Goal: Check status: Check status

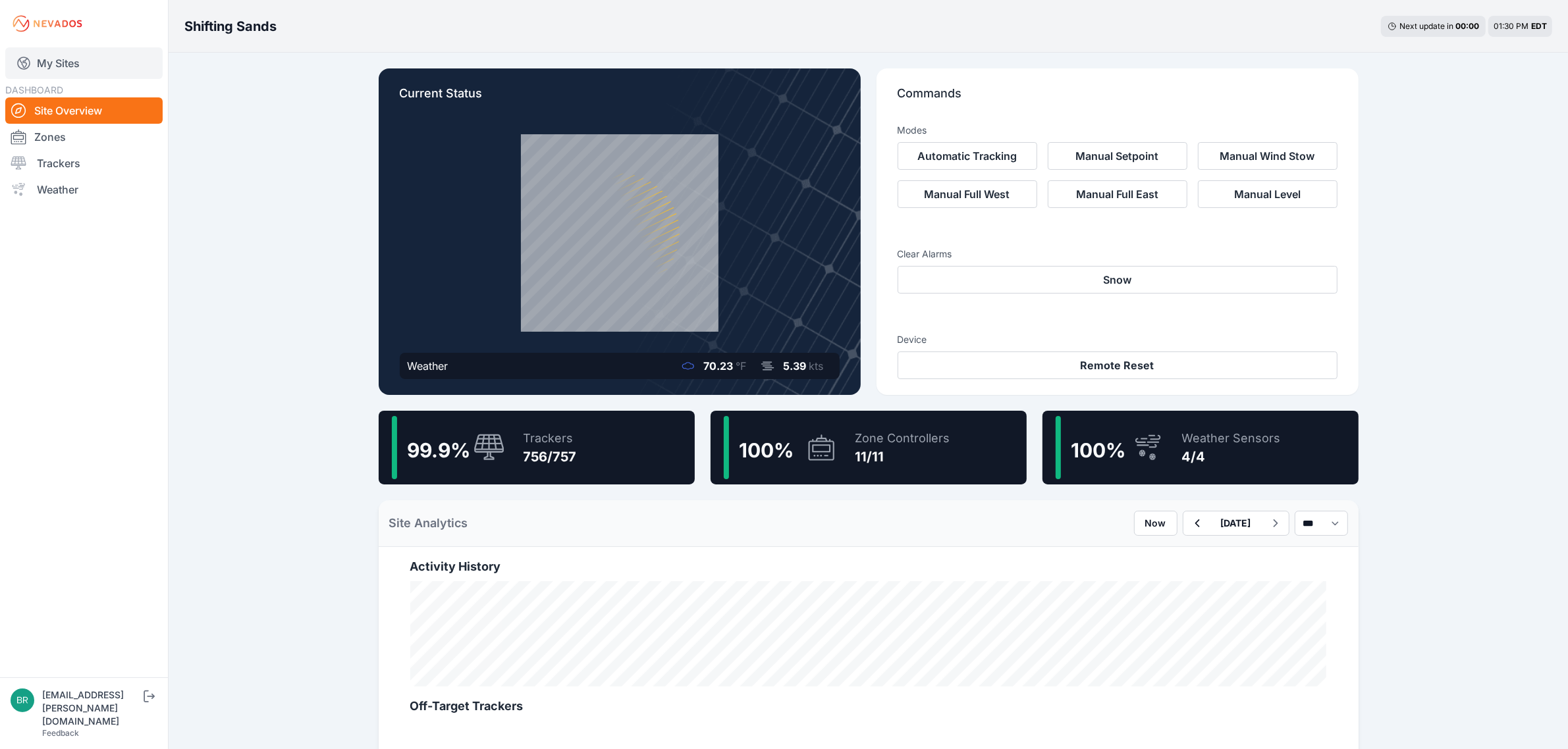
click at [82, 59] on link "My Sites" at bounding box center [84, 63] width 157 height 31
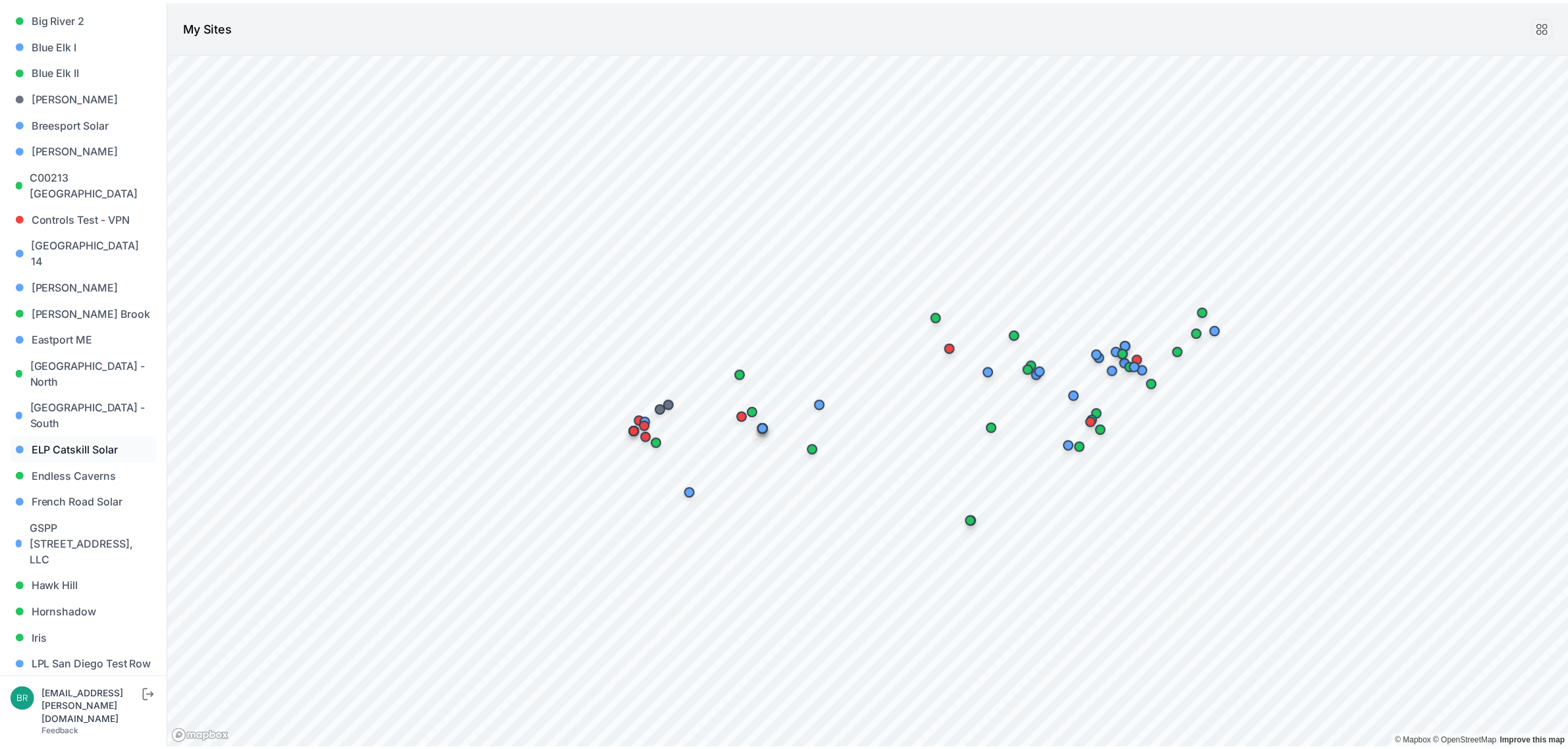
scroll to position [246, 0]
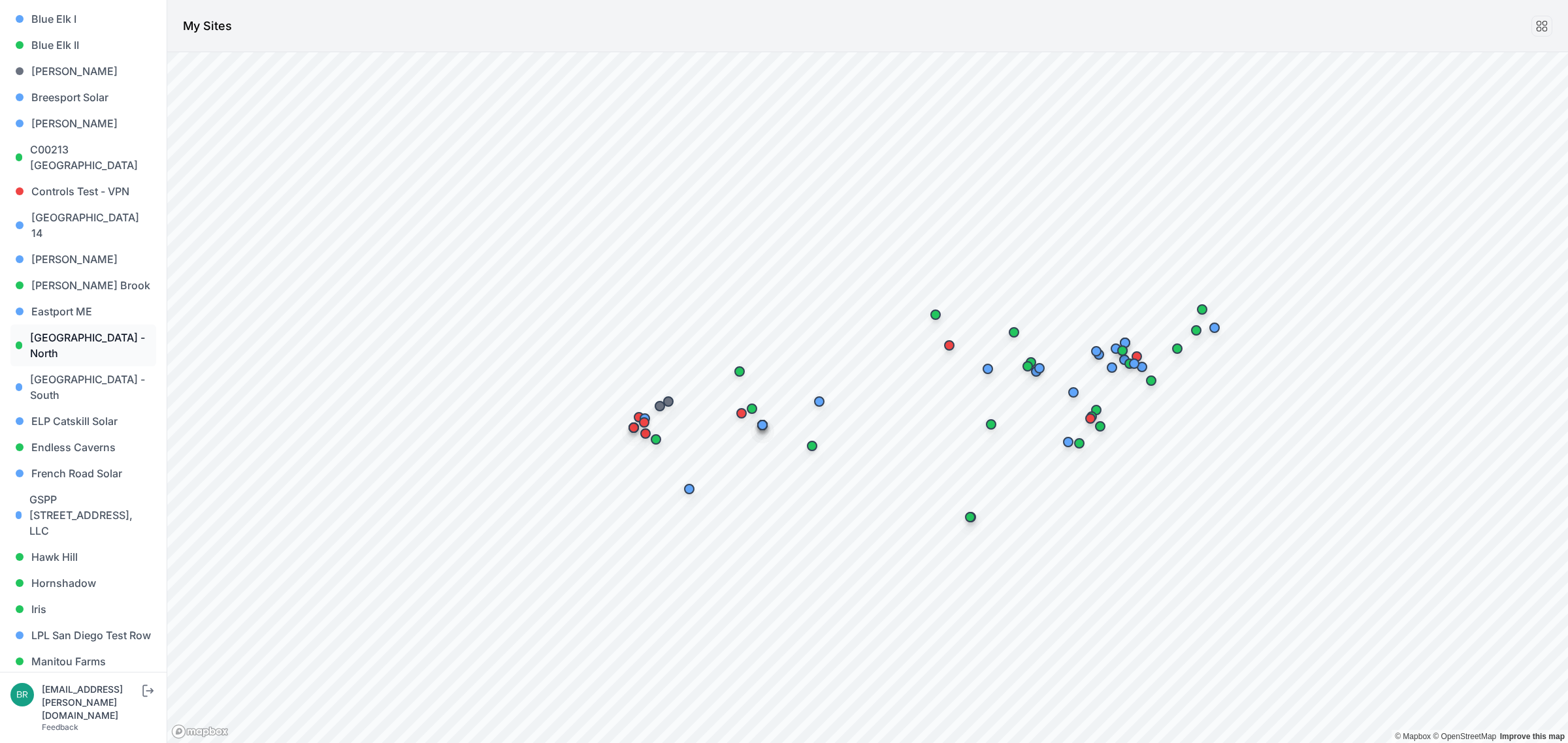
click at [108, 331] on link "East Road - North" at bounding box center [83, 345] width 146 height 41
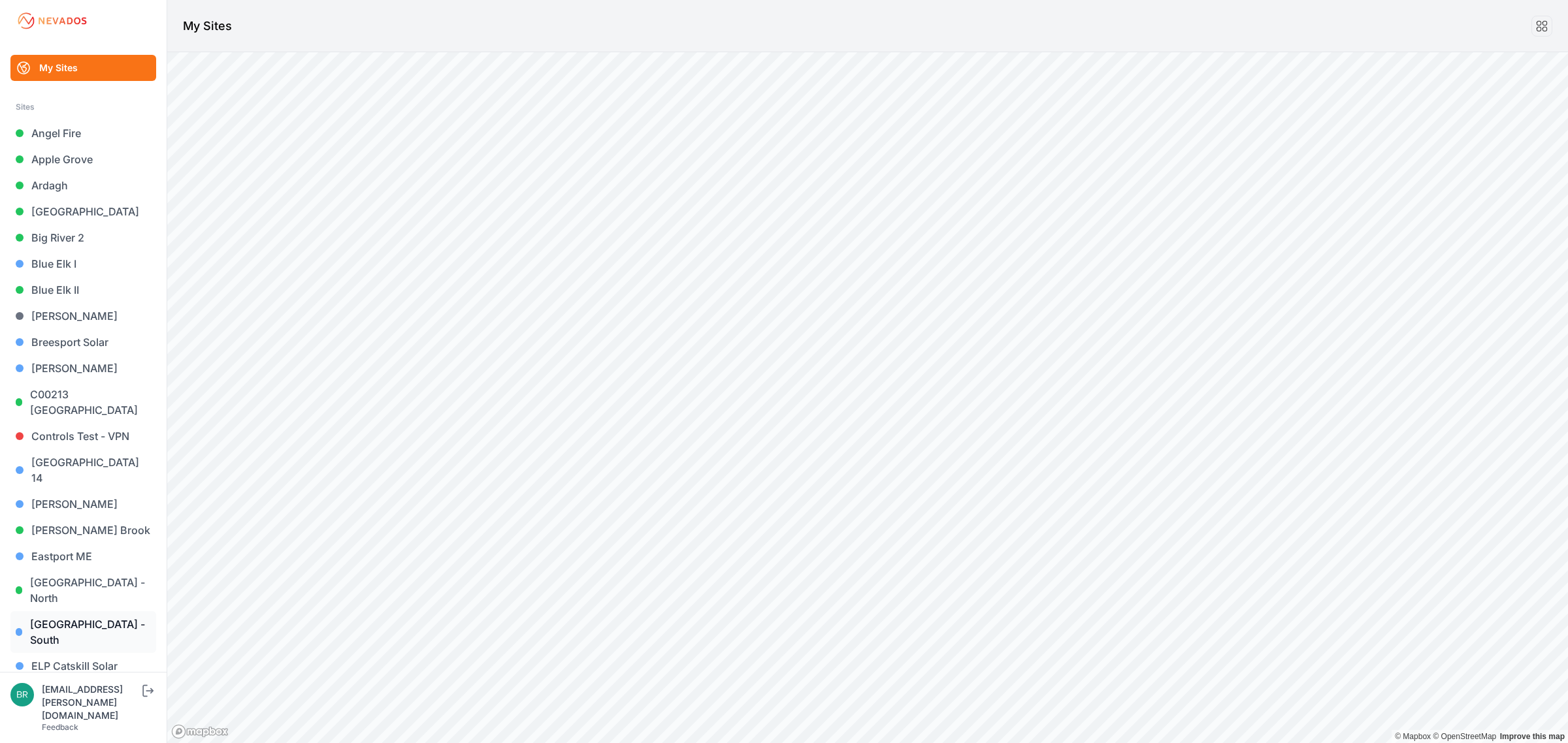
click at [92, 611] on link "East Road - South" at bounding box center [83, 632] width 146 height 41
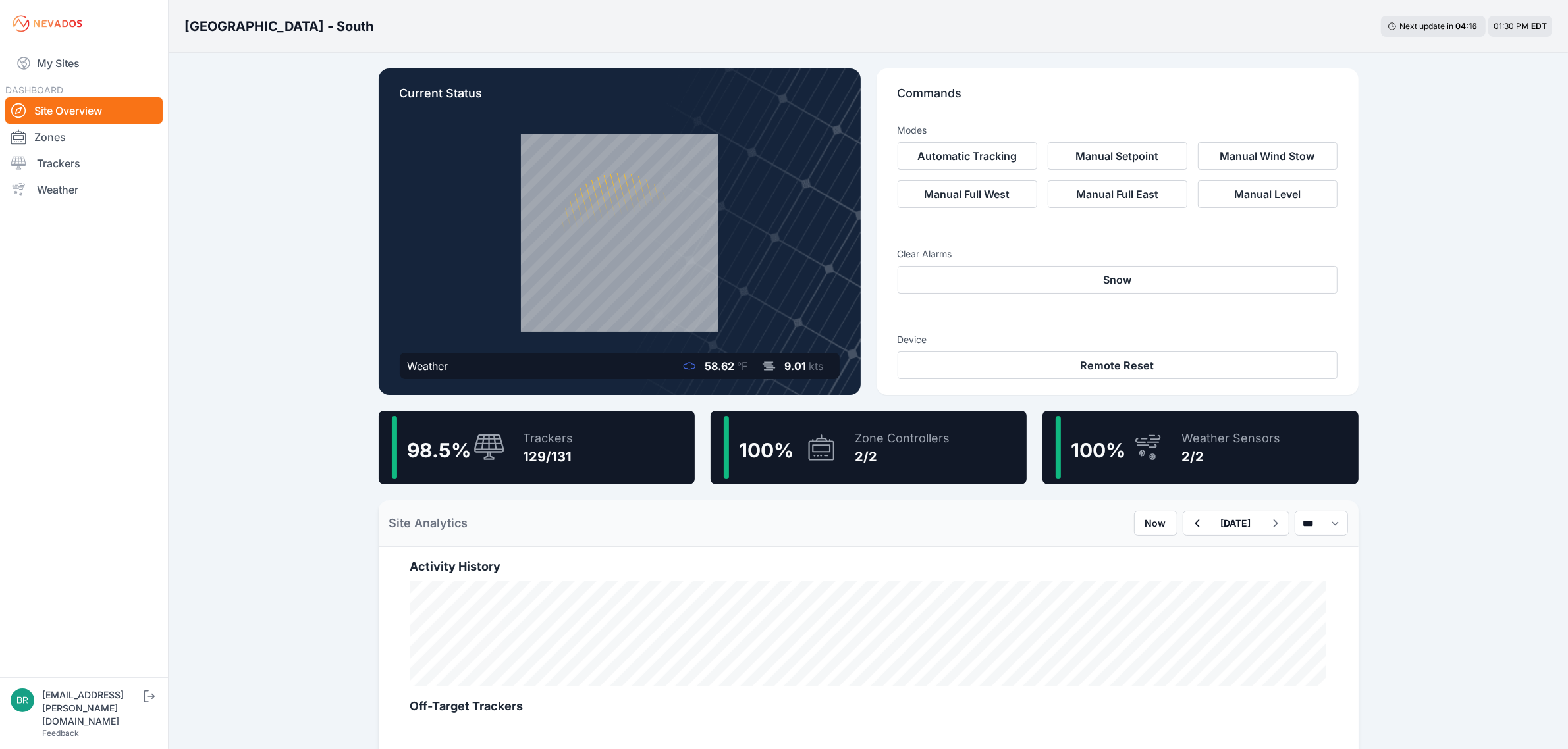
click at [549, 439] on div "Trackers" at bounding box center [549, 438] width 50 height 18
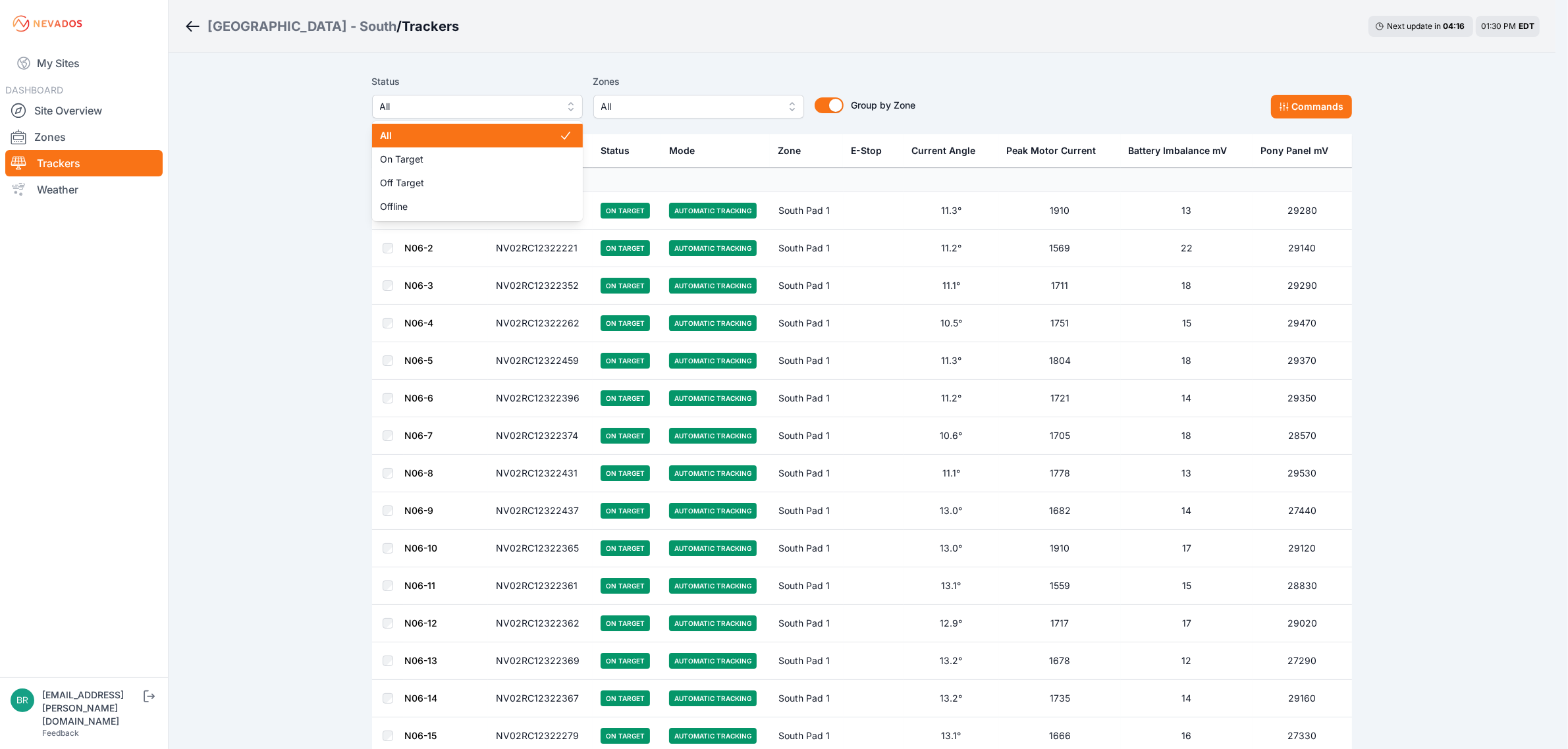
click at [537, 110] on span "All" at bounding box center [468, 107] width 177 height 16
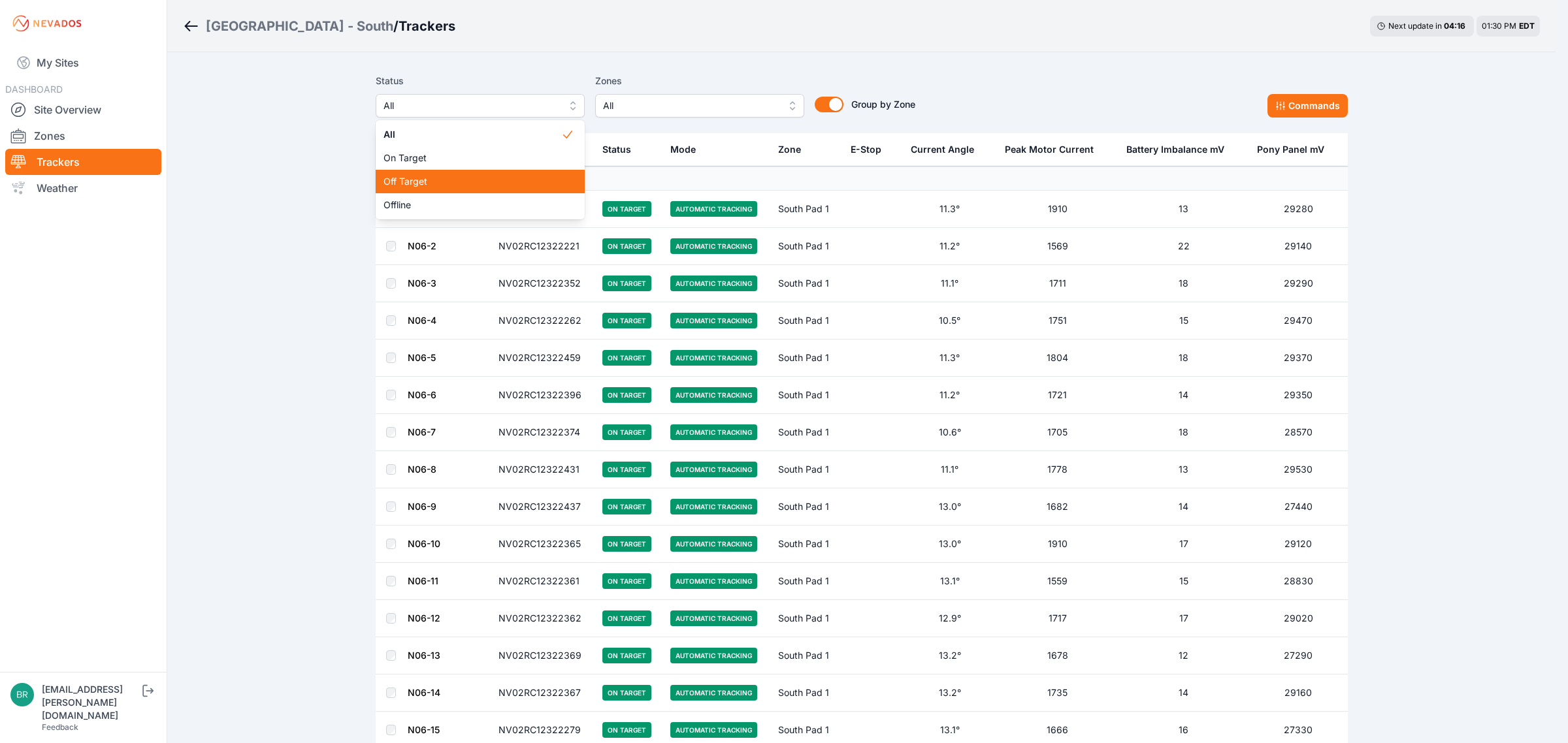
click at [415, 190] on div "Off Target" at bounding box center [480, 182] width 209 height 24
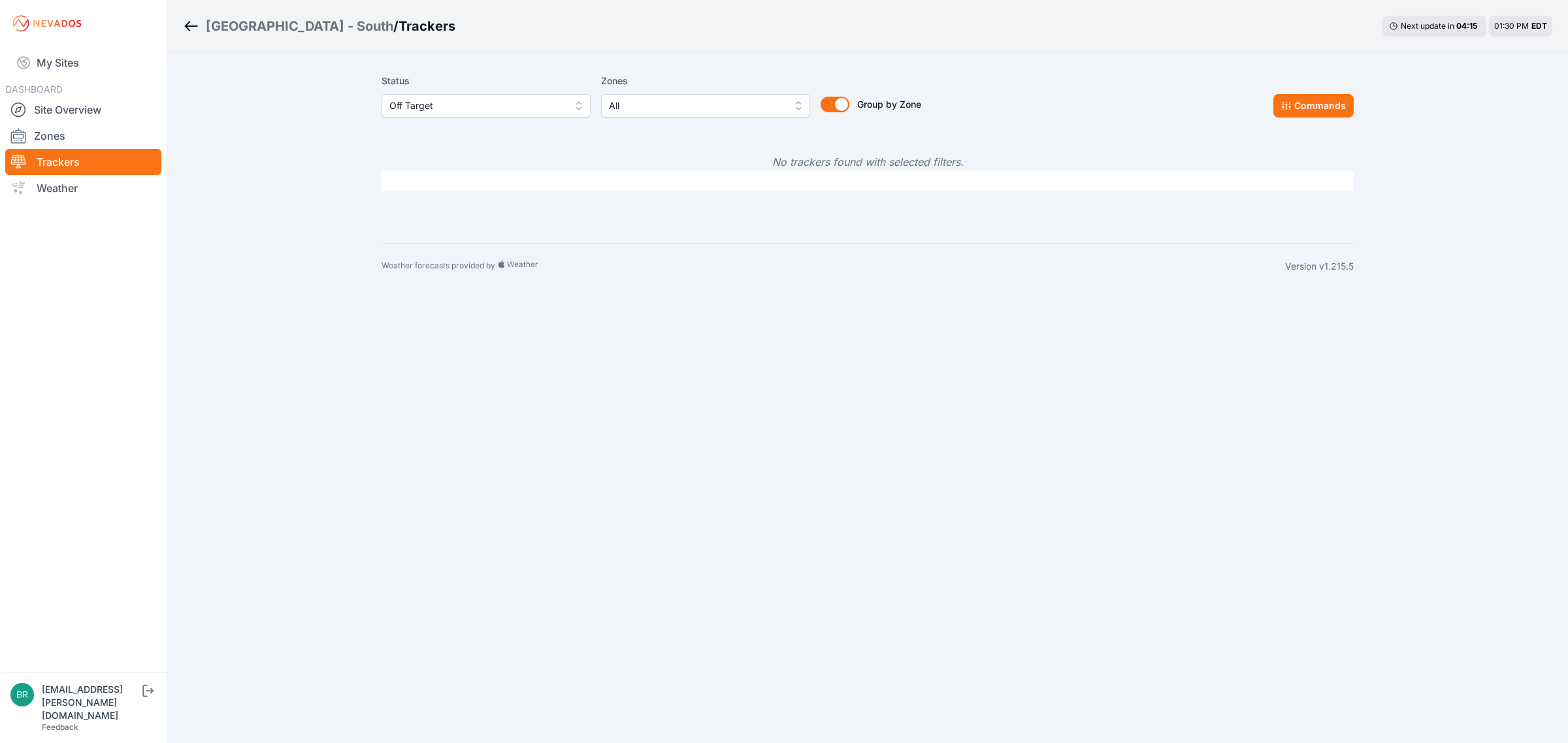
click at [449, 96] on button "Off Target" at bounding box center [486, 106] width 209 height 24
click at [438, 203] on span "Offline" at bounding box center [478, 205] width 178 height 13
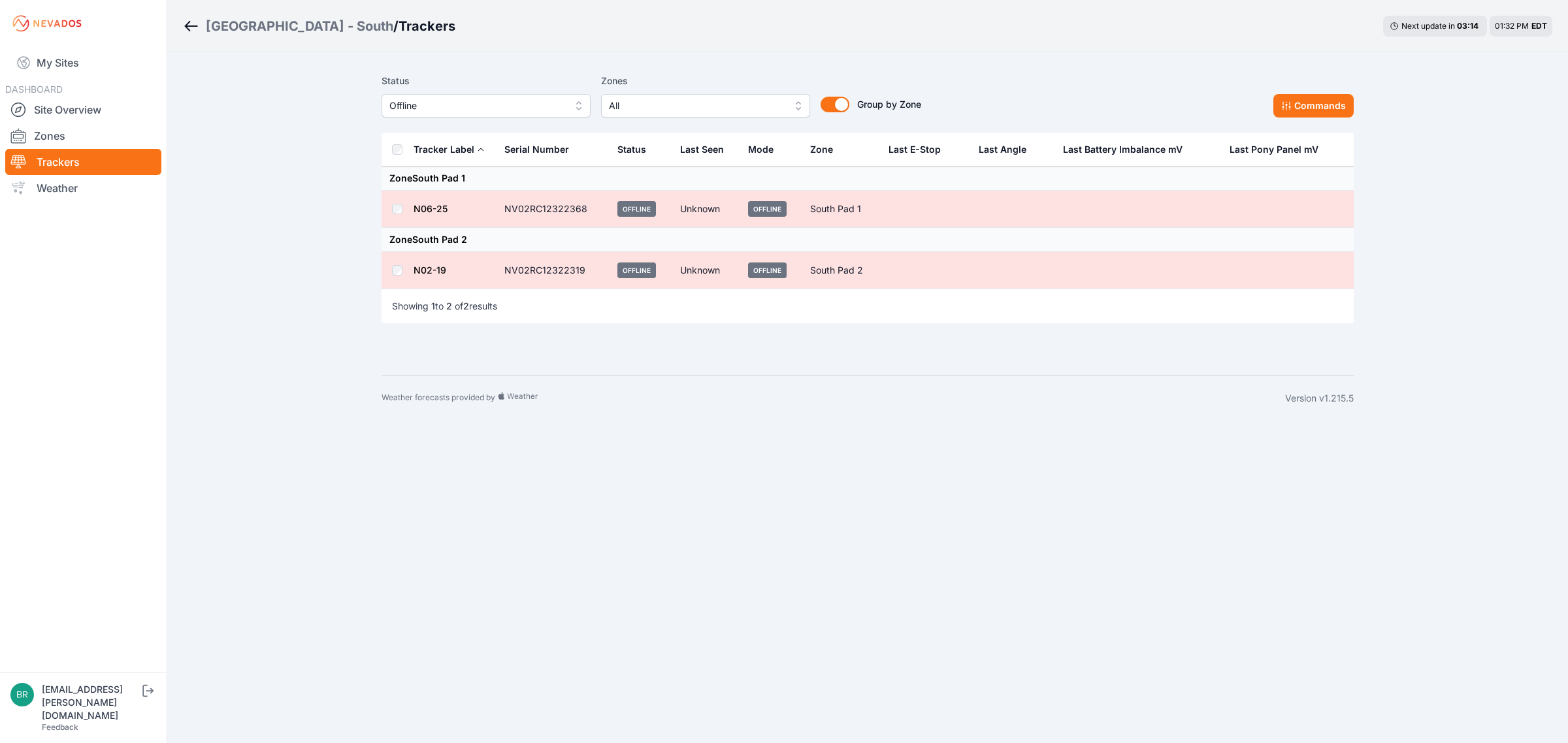
click at [567, 110] on button "Offline" at bounding box center [486, 106] width 209 height 24
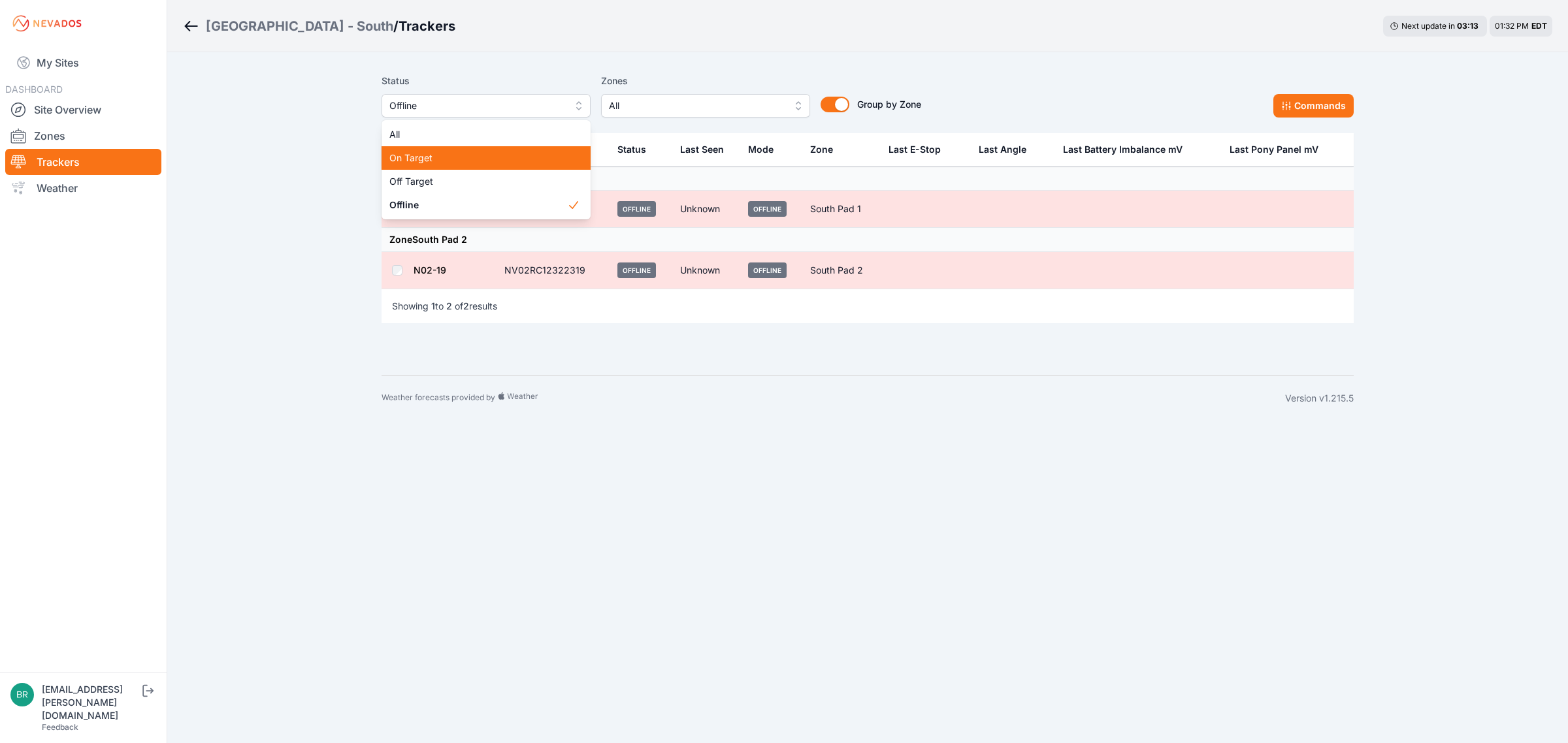
click at [426, 157] on span "On Target" at bounding box center [478, 158] width 178 height 13
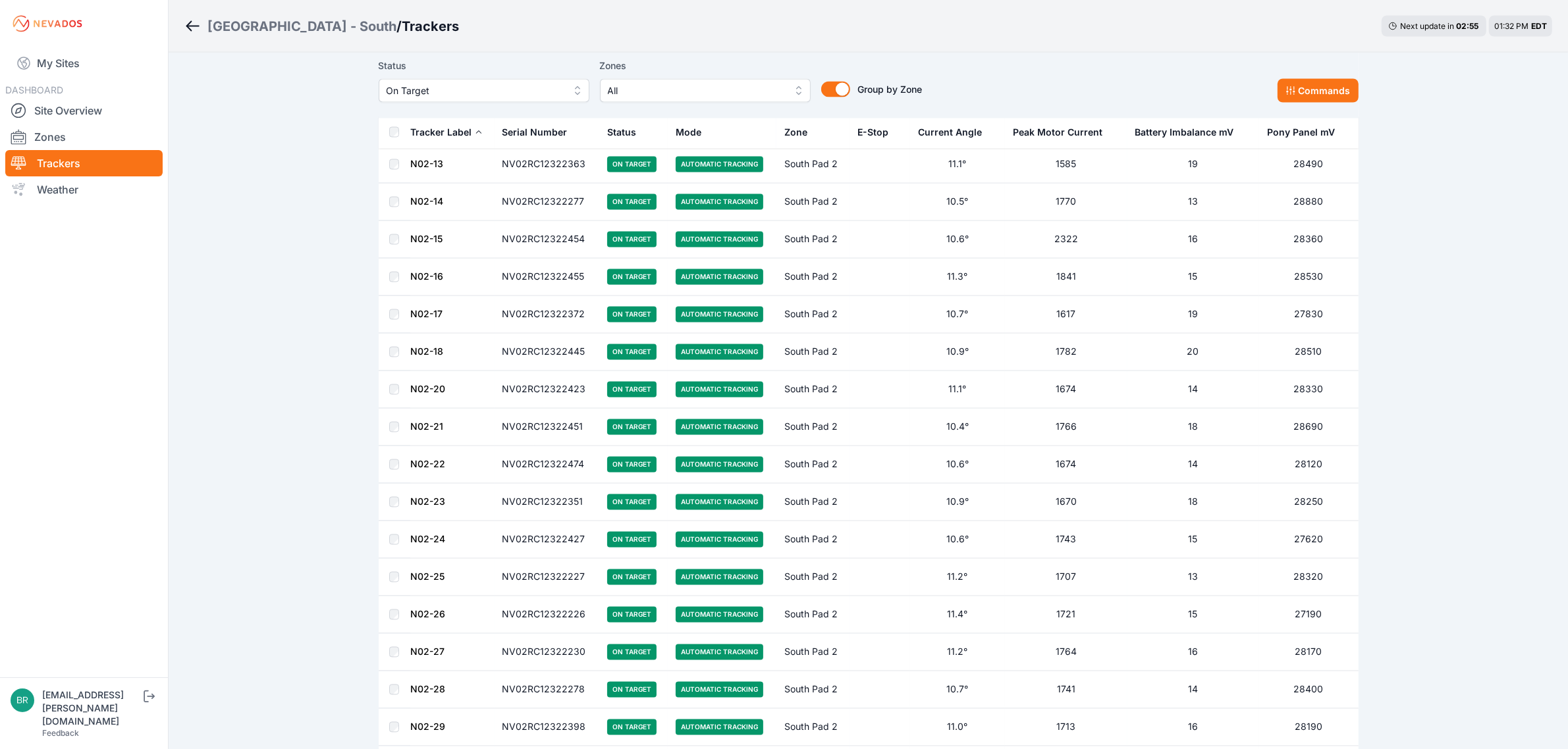
scroll to position [2731, 0]
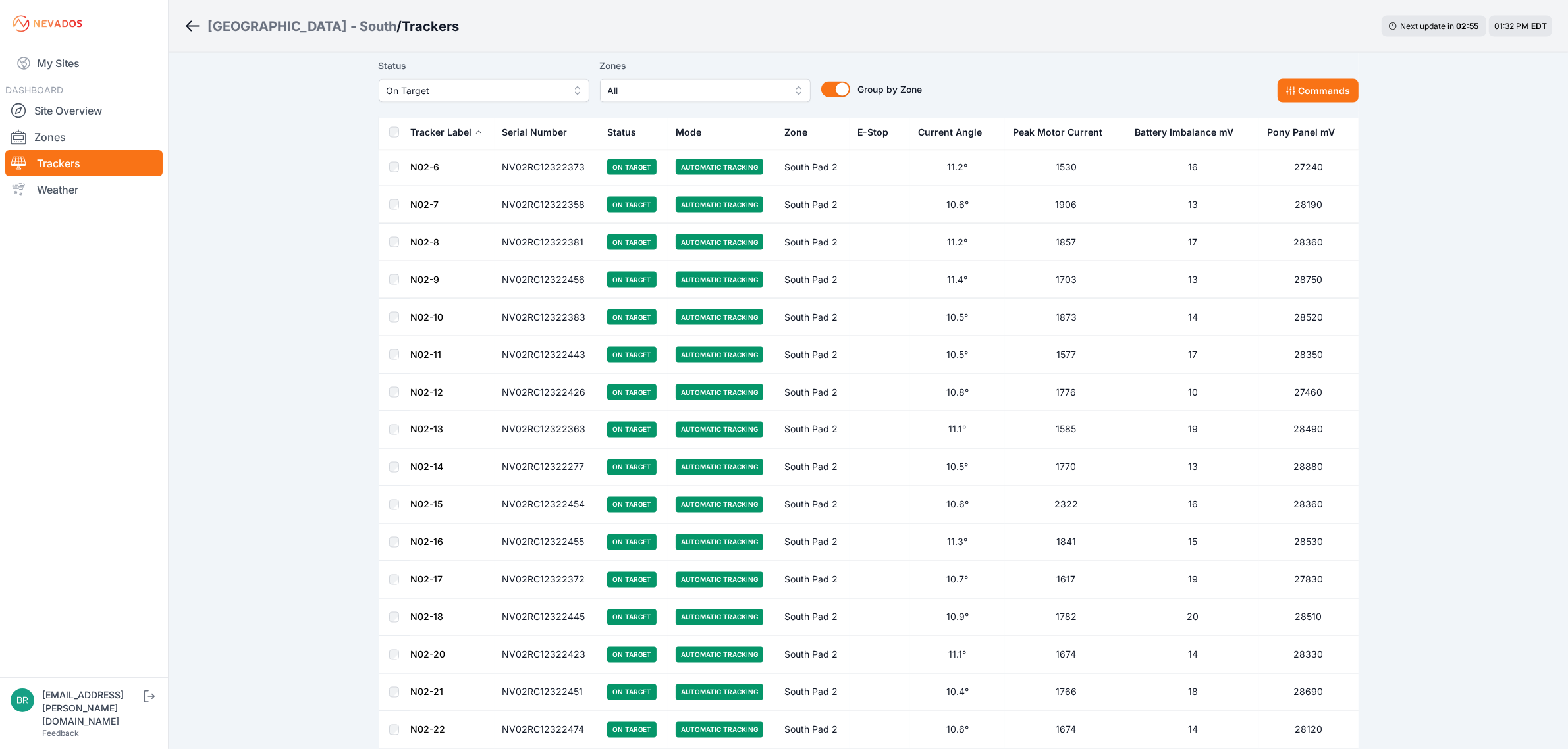
click at [476, 100] on button "On Target" at bounding box center [484, 91] width 210 height 24
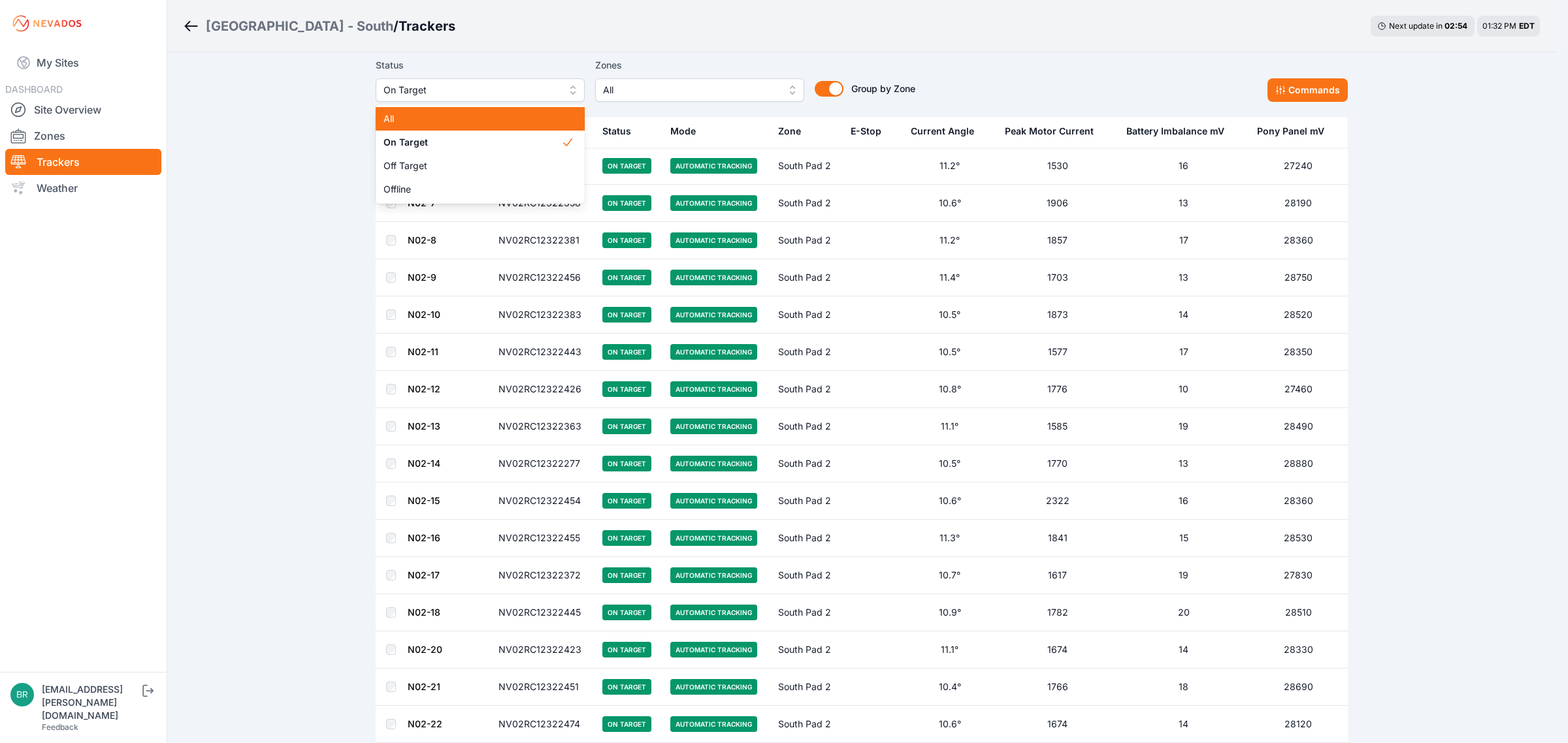
click at [452, 121] on span "All" at bounding box center [472, 119] width 178 height 13
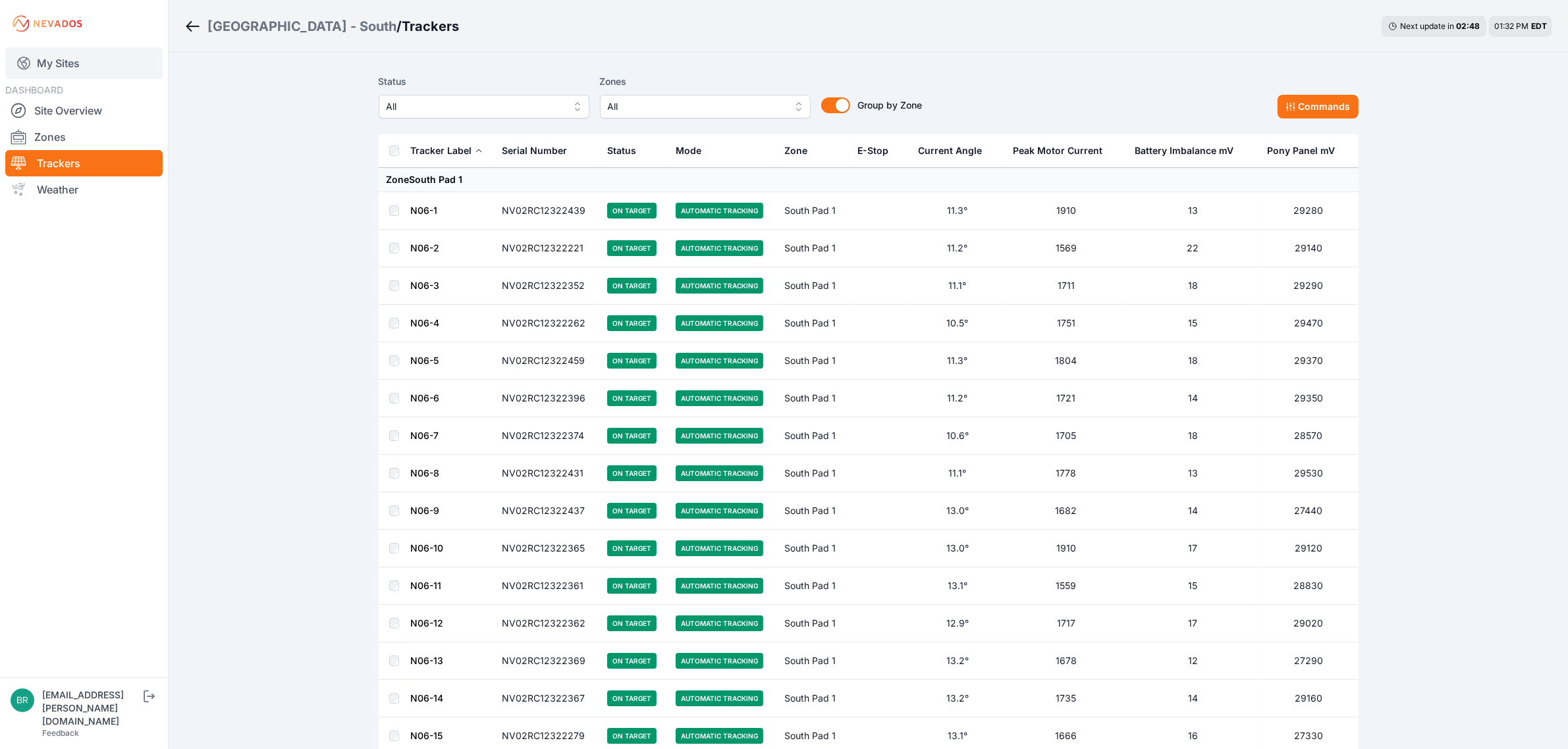
click at [97, 72] on link "My Sites" at bounding box center [84, 63] width 157 height 31
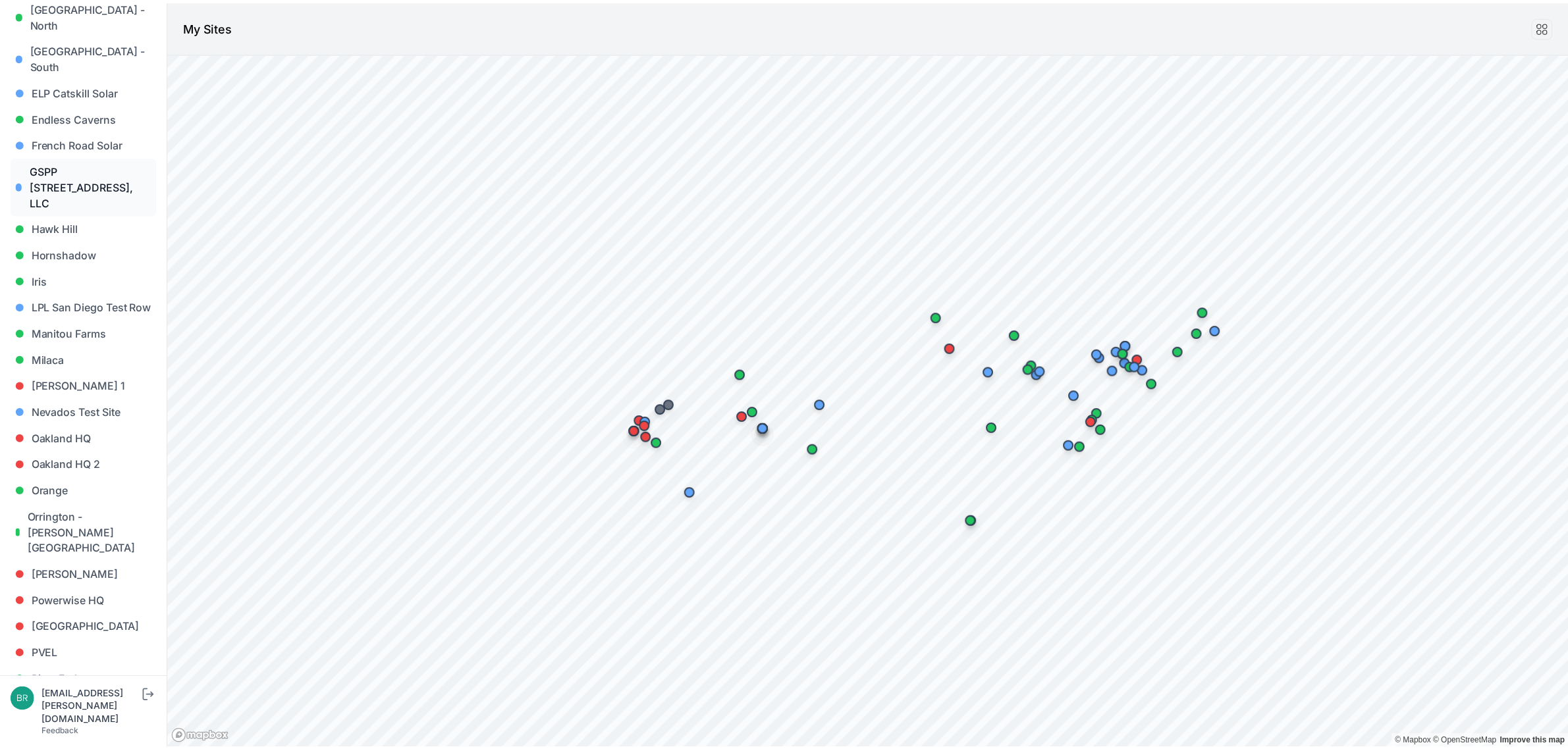
scroll to position [494, 0]
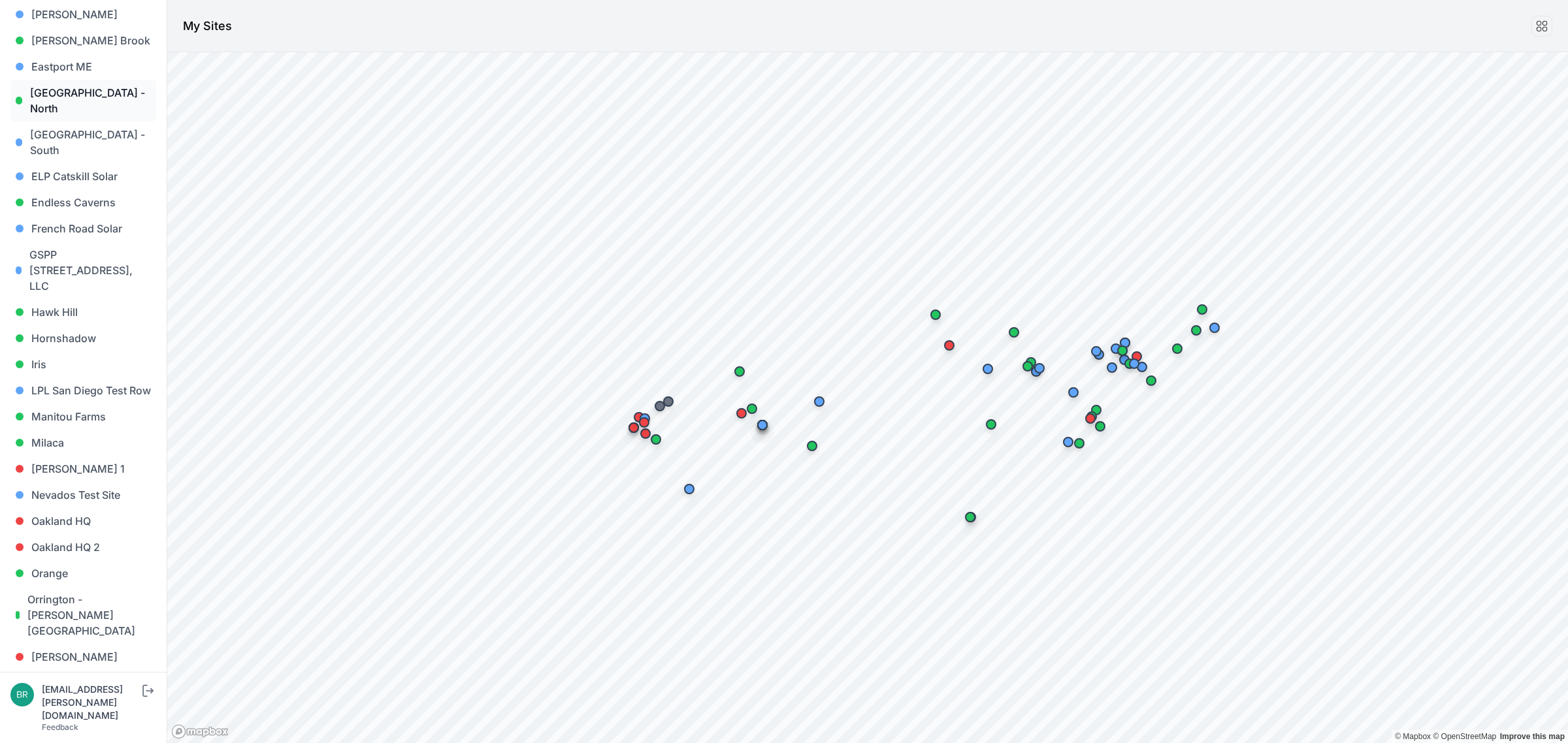
click at [112, 80] on link "East Road - North" at bounding box center [83, 100] width 146 height 41
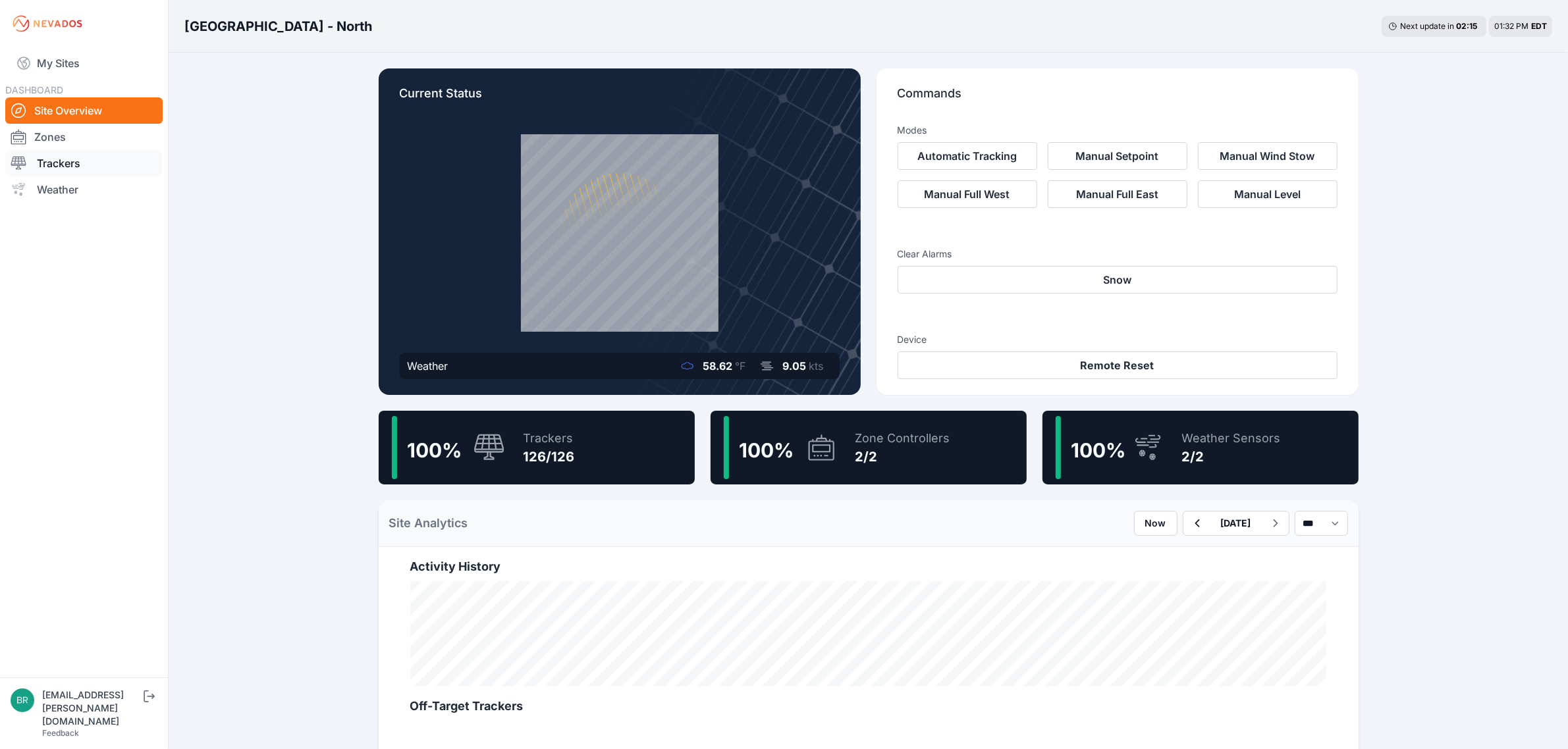
click at [43, 165] on link "Trackers" at bounding box center [84, 163] width 157 height 26
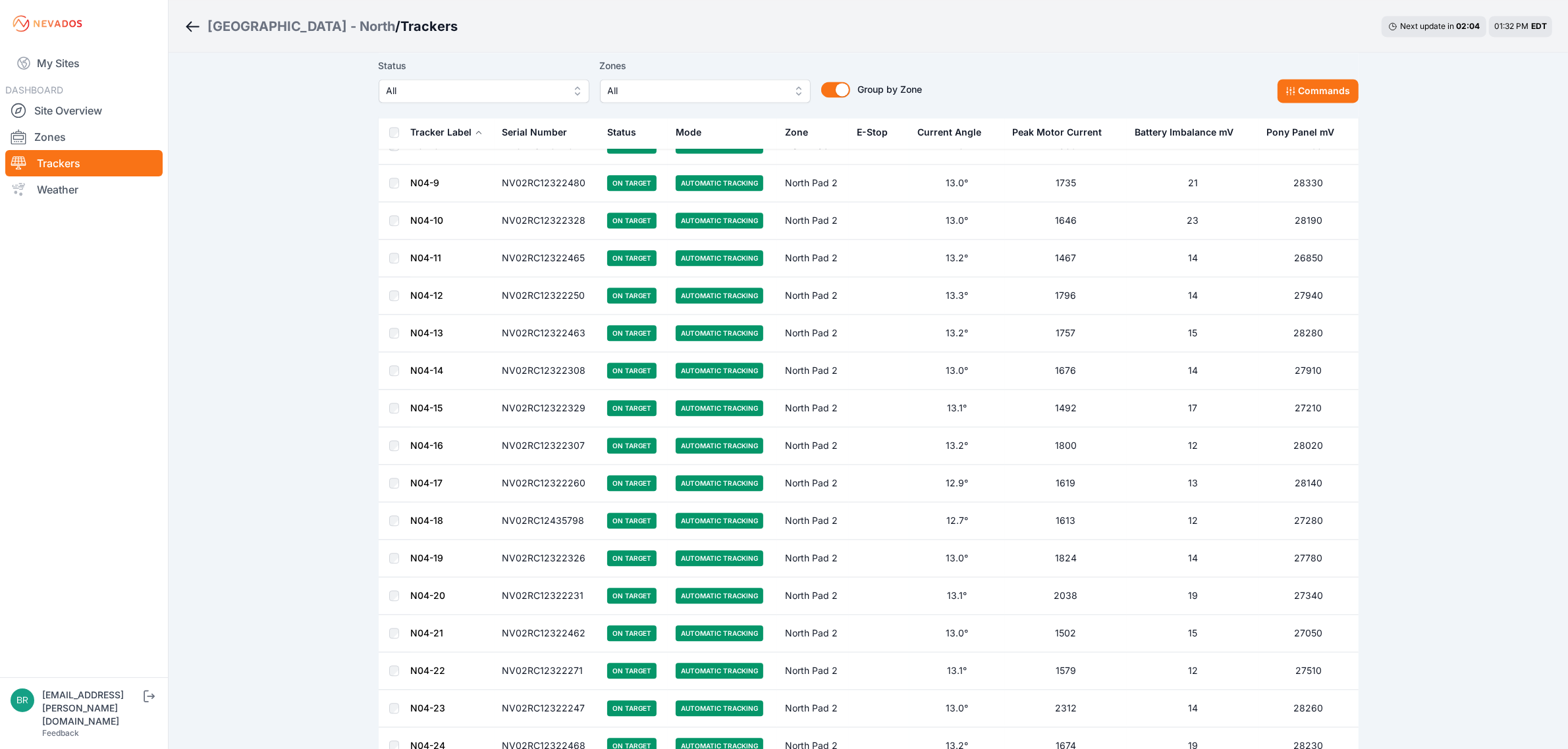
scroll to position [3687, 0]
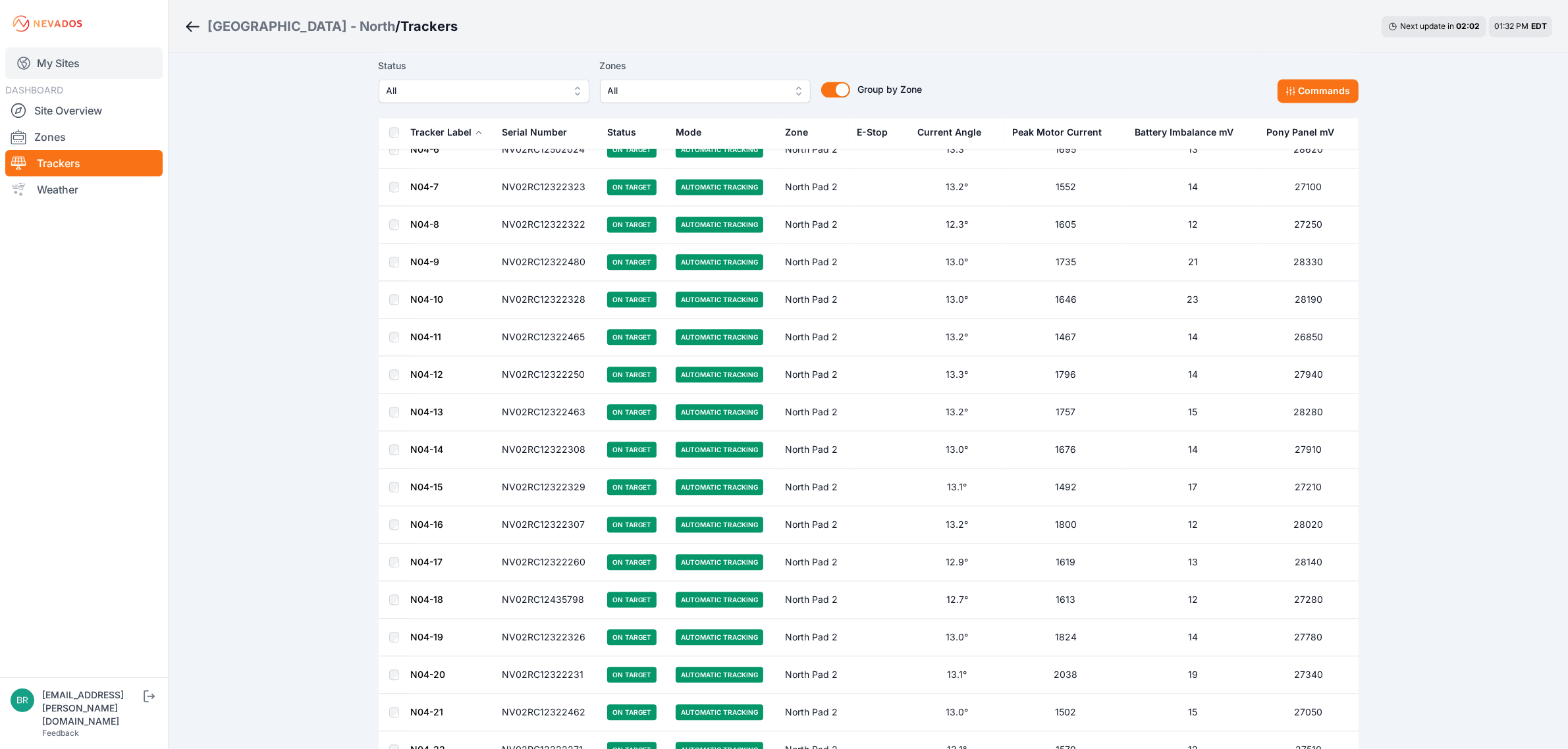
click at [73, 59] on link "My Sites" at bounding box center [84, 63] width 157 height 31
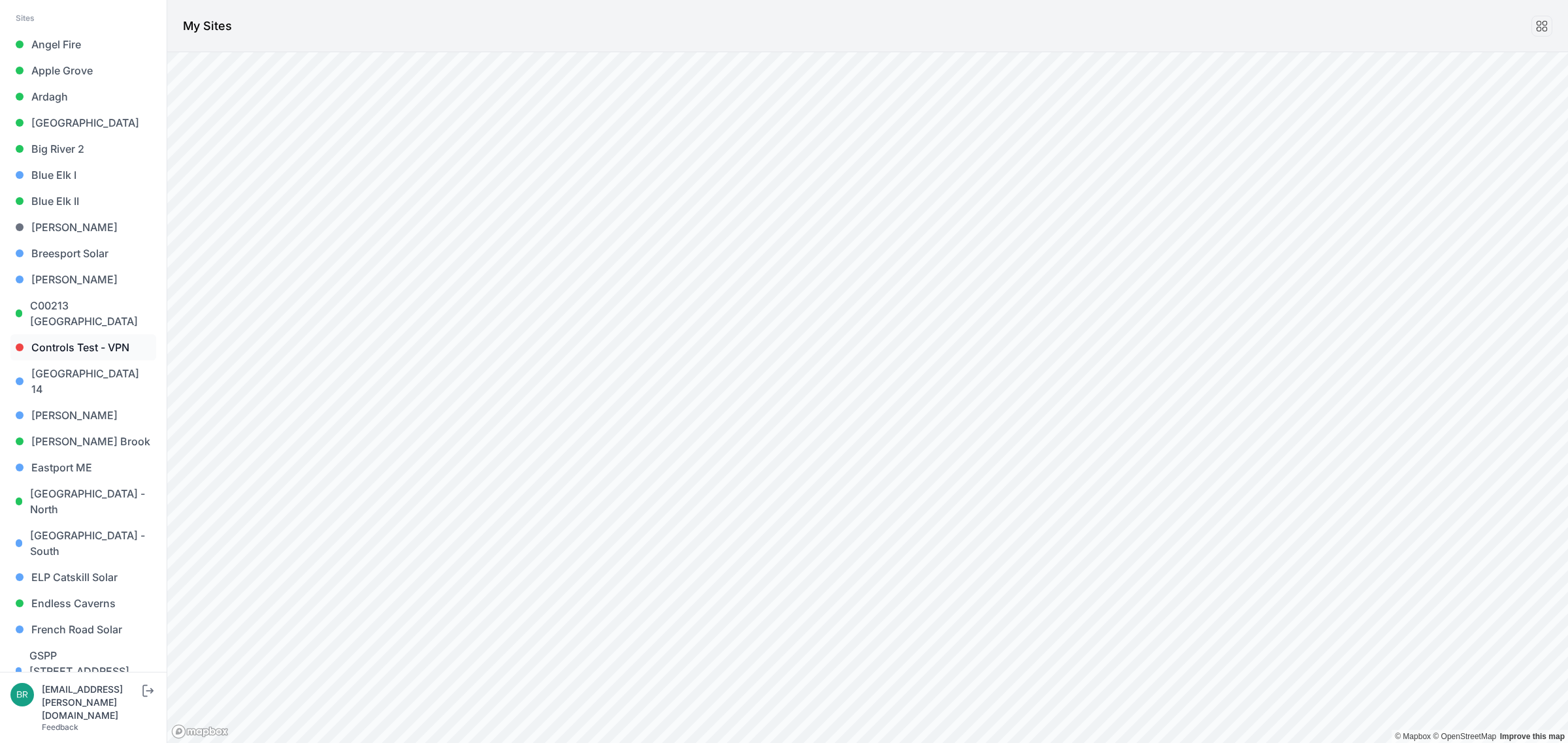
scroll to position [408, 0]
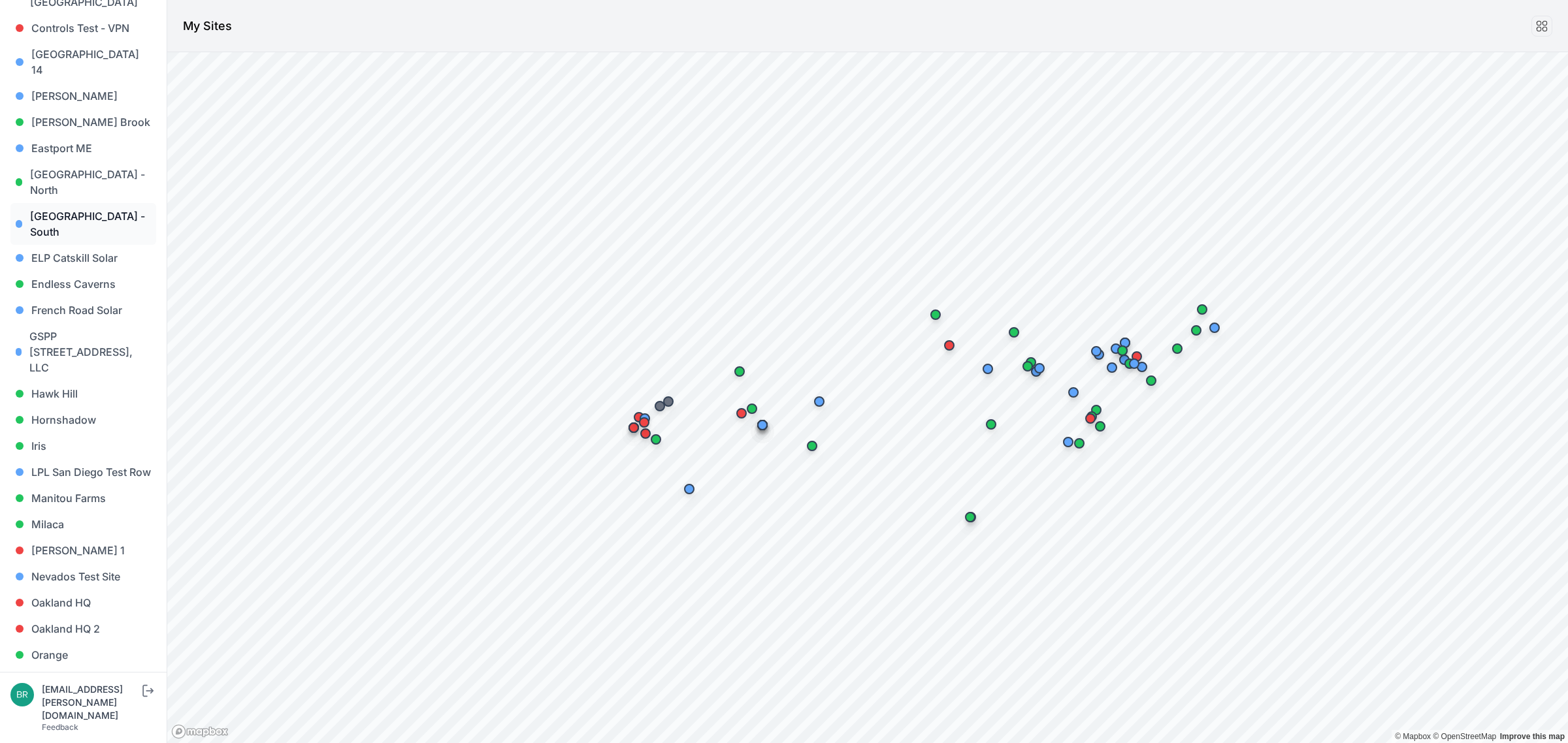
click at [114, 203] on link "East Road - South" at bounding box center [83, 224] width 146 height 41
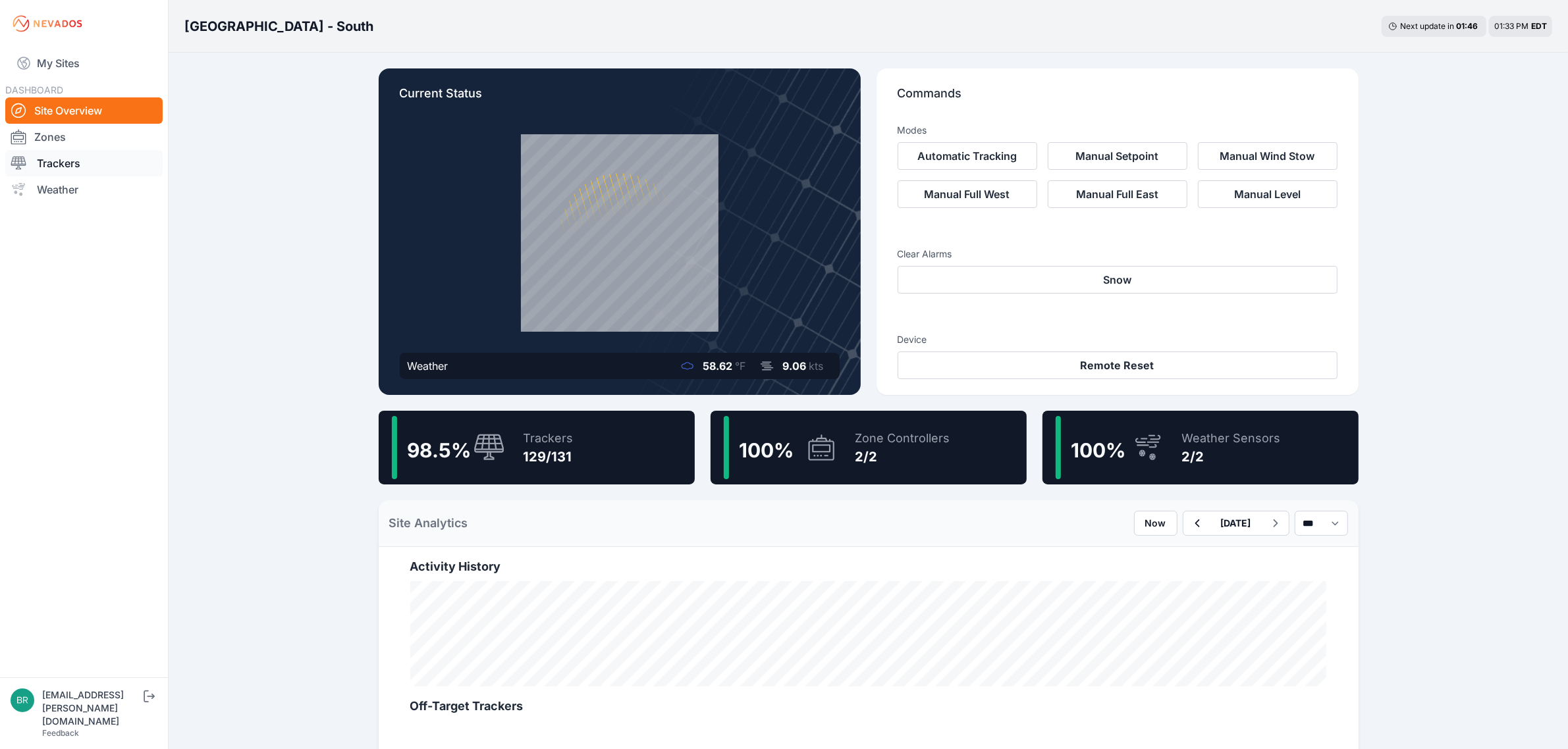
click at [130, 159] on link "Trackers" at bounding box center [84, 163] width 157 height 26
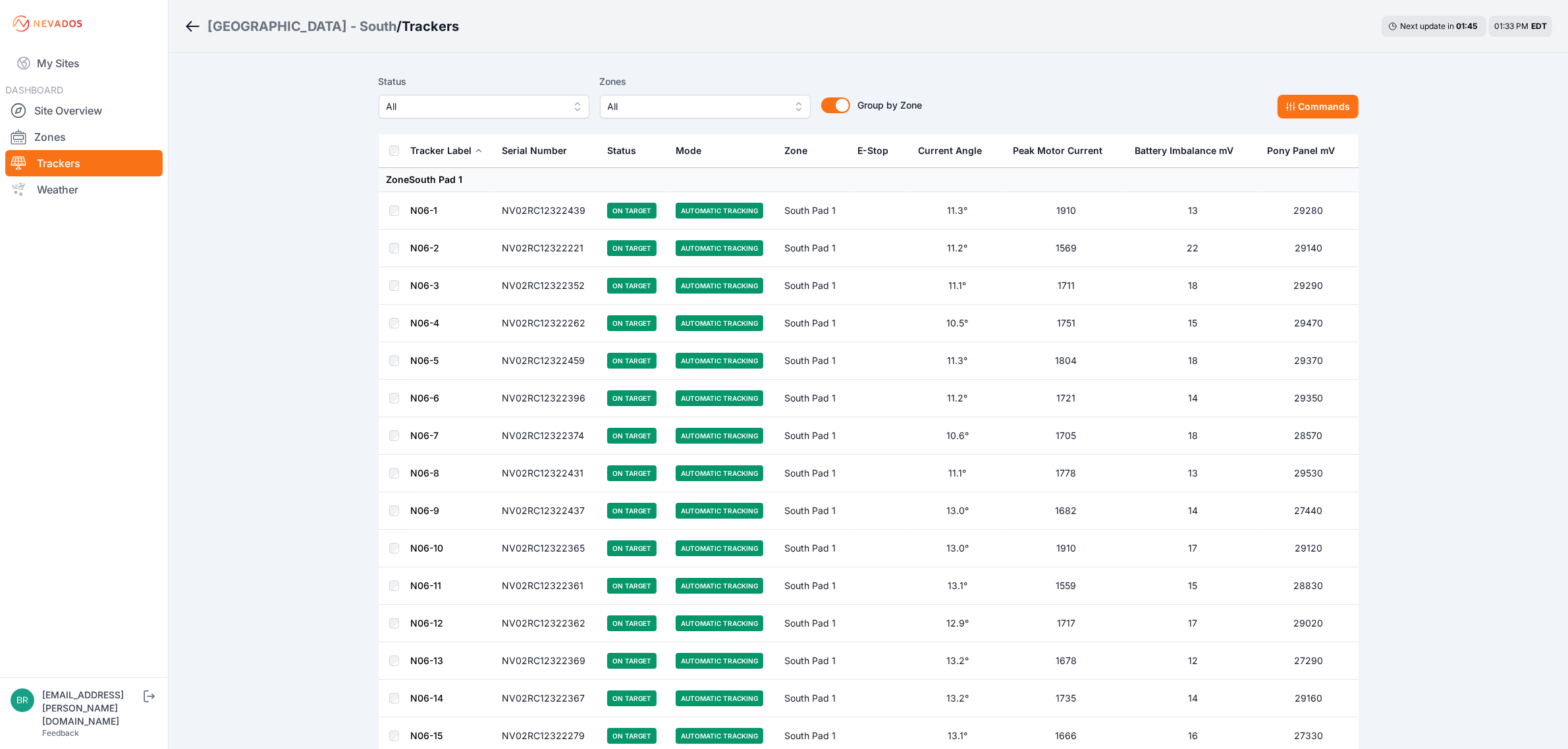
click at [494, 100] on span "All" at bounding box center [475, 107] width 177 height 16
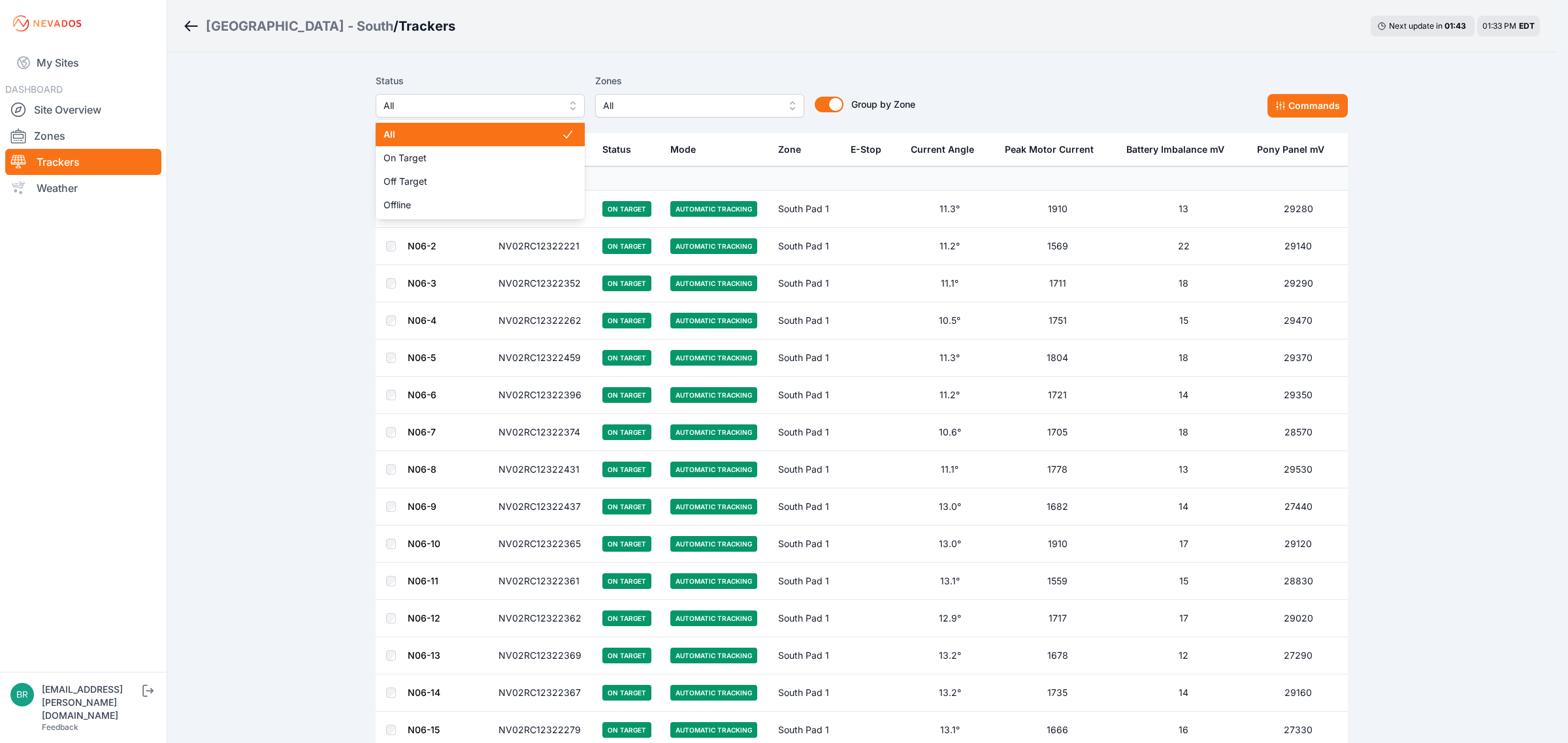
click at [456, 138] on span "All" at bounding box center [472, 135] width 178 height 13
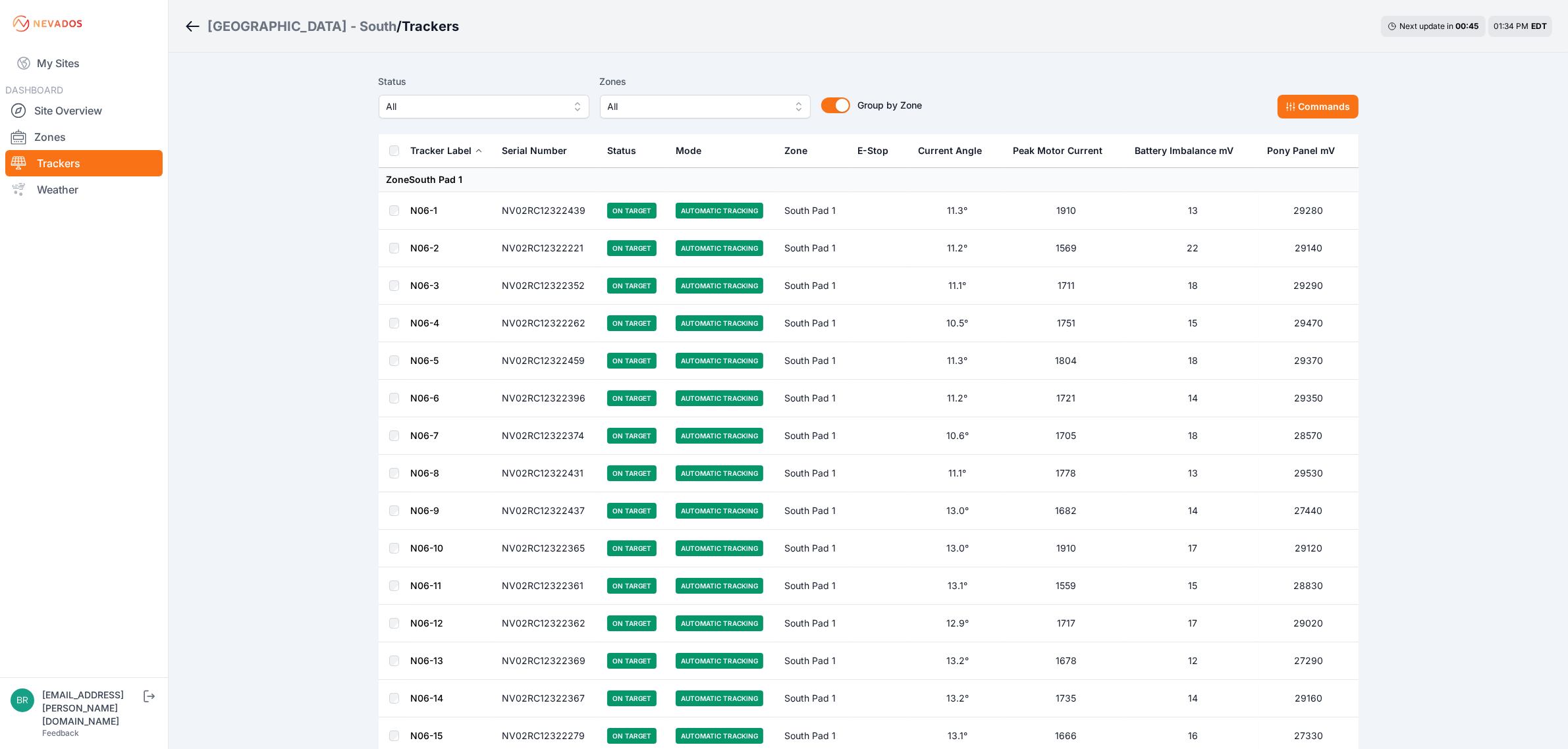
click at [417, 107] on span "All" at bounding box center [475, 107] width 177 height 16
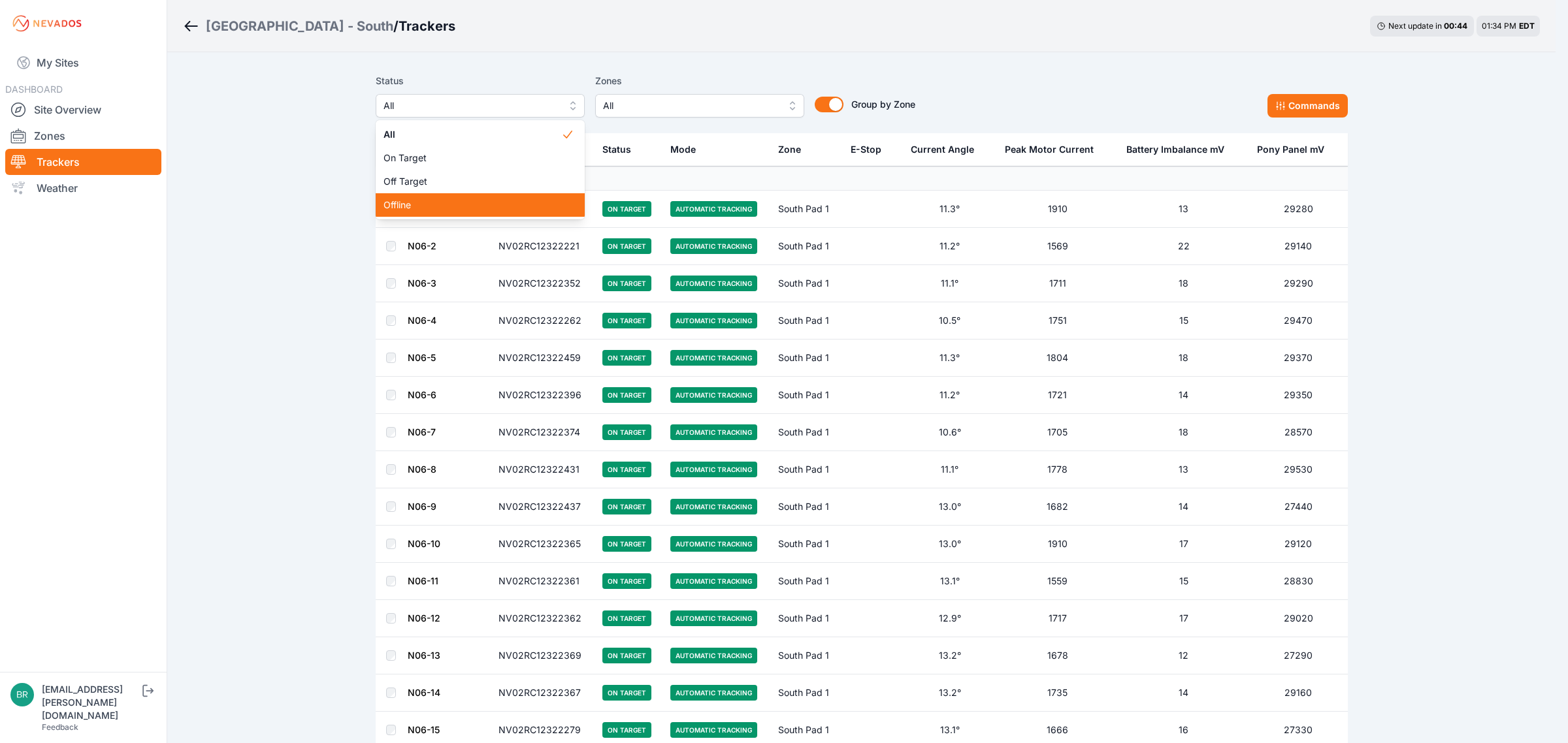
click at [414, 213] on div "Offline" at bounding box center [480, 205] width 209 height 24
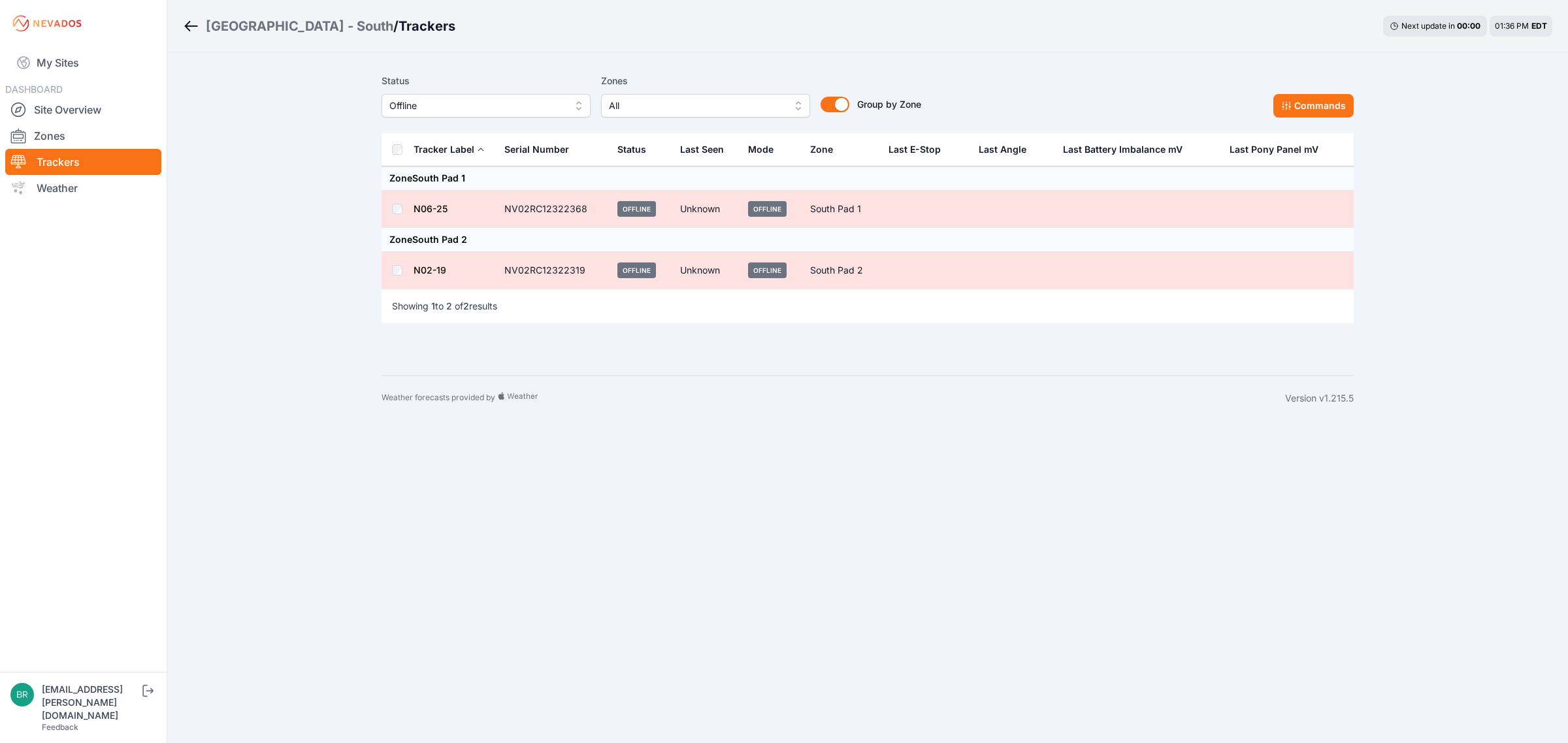
click at [303, 29] on div "East Road - South" at bounding box center [299, 25] width 187 height 18
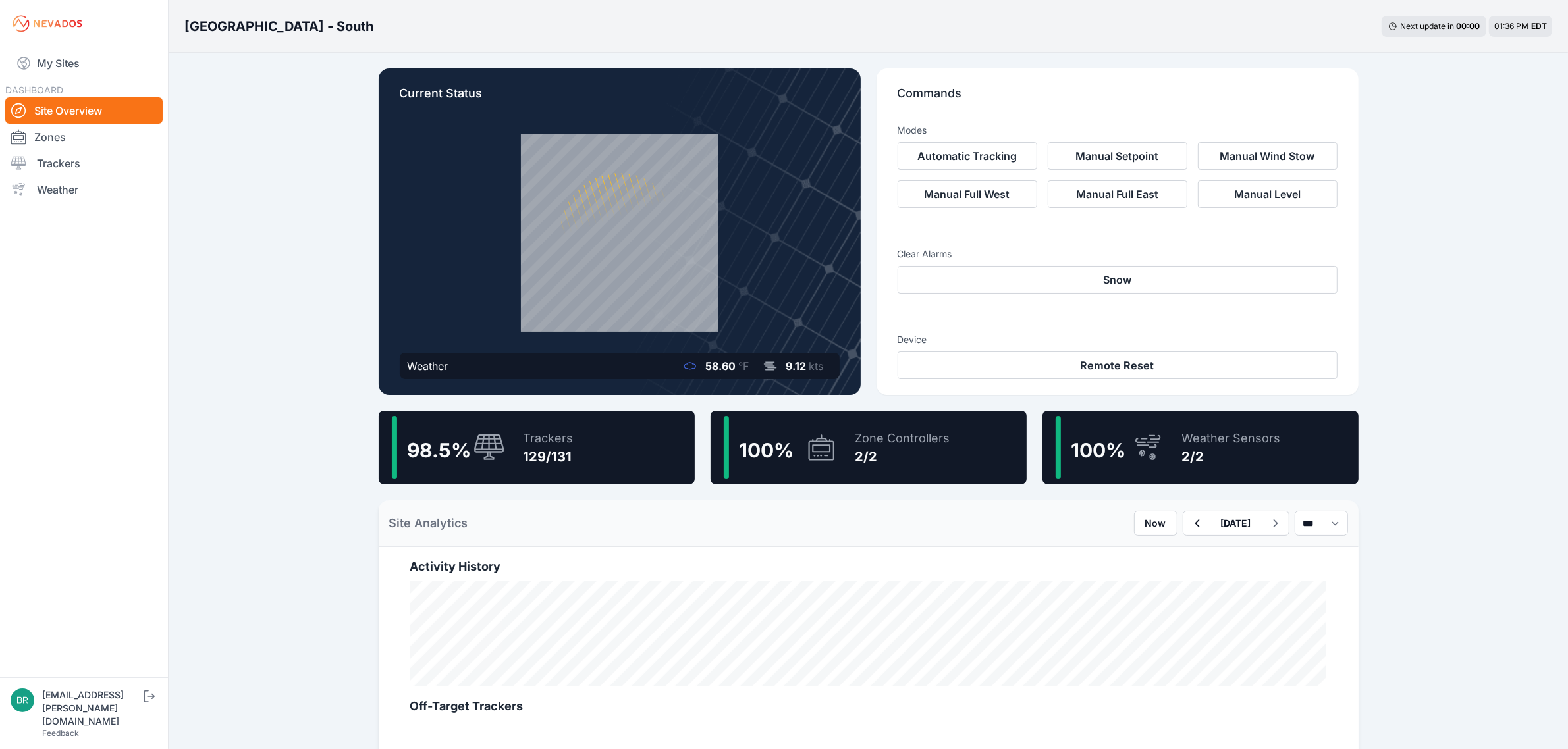
click at [597, 437] on div "98.5 % Trackers 129/131" at bounding box center [537, 448] width 316 height 74
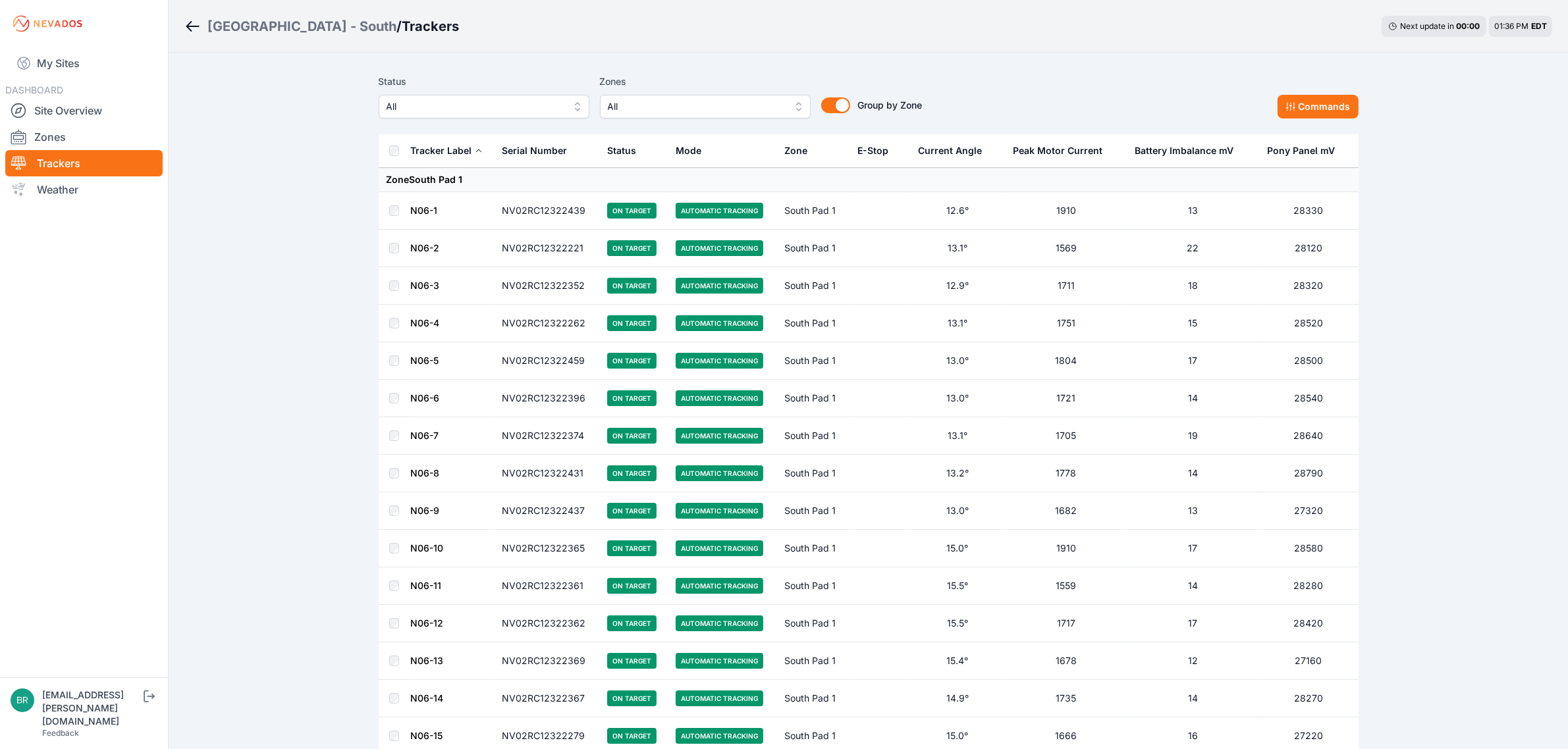
drag, startPoint x: 468, startPoint y: 84, endPoint x: 468, endPoint y: 93, distance: 9.0
click at [468, 89] on label "Status" at bounding box center [484, 82] width 210 height 16
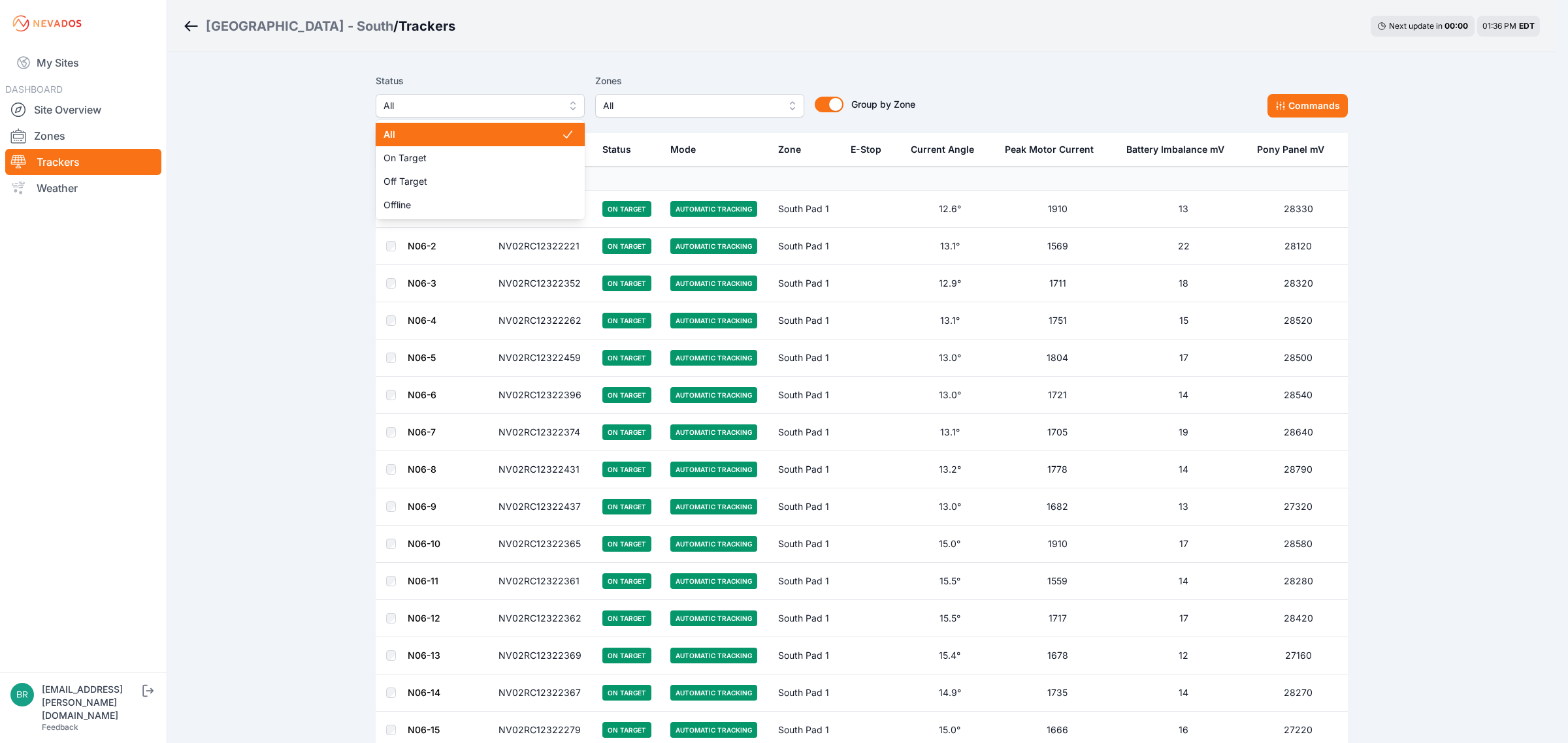
click at [465, 96] on button "All" at bounding box center [480, 106] width 209 height 24
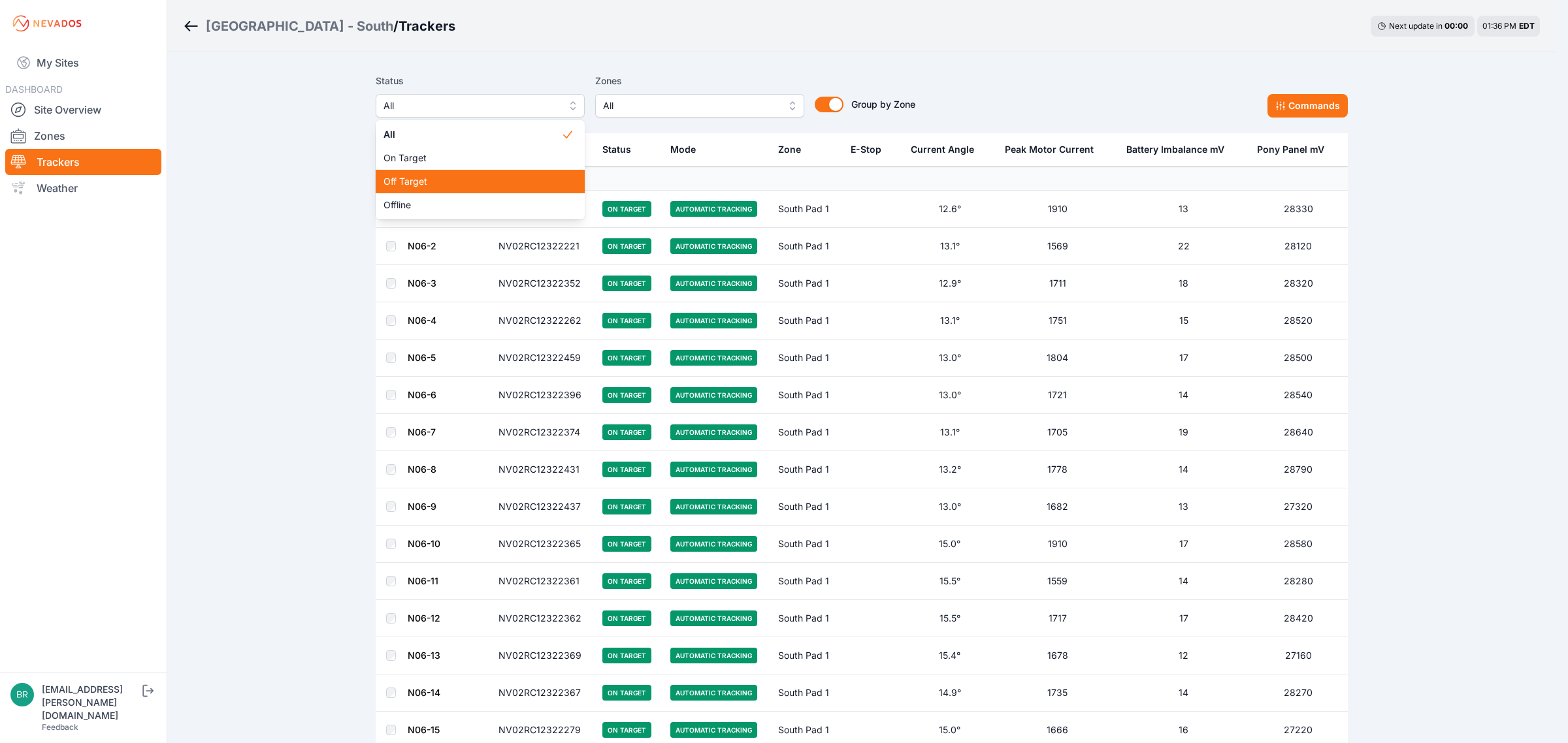
click at [446, 187] on span "Off Target" at bounding box center [472, 182] width 178 height 13
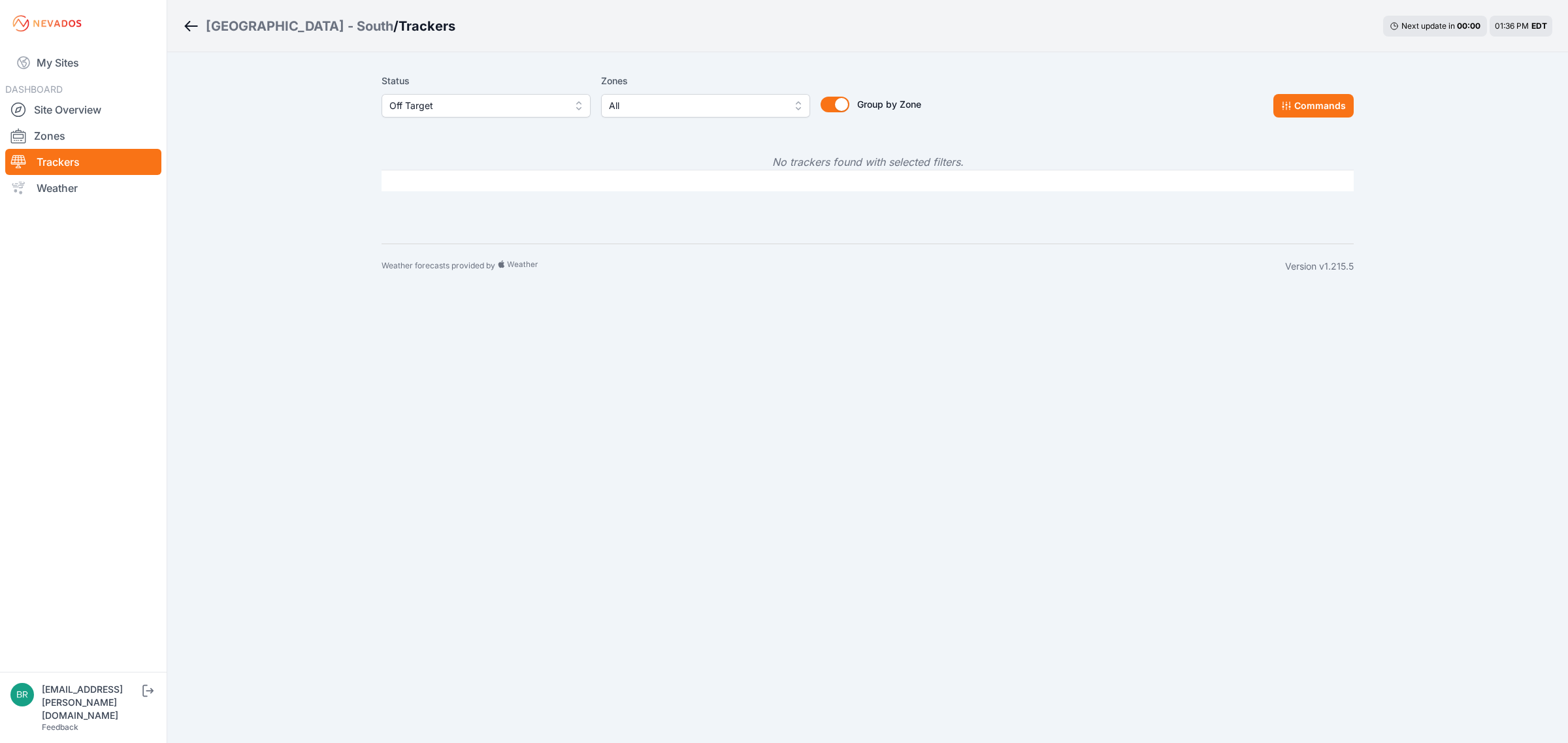
click at [465, 104] on span "Off Target" at bounding box center [477, 106] width 175 height 16
click at [453, 194] on div "Offline" at bounding box center [486, 205] width 209 height 24
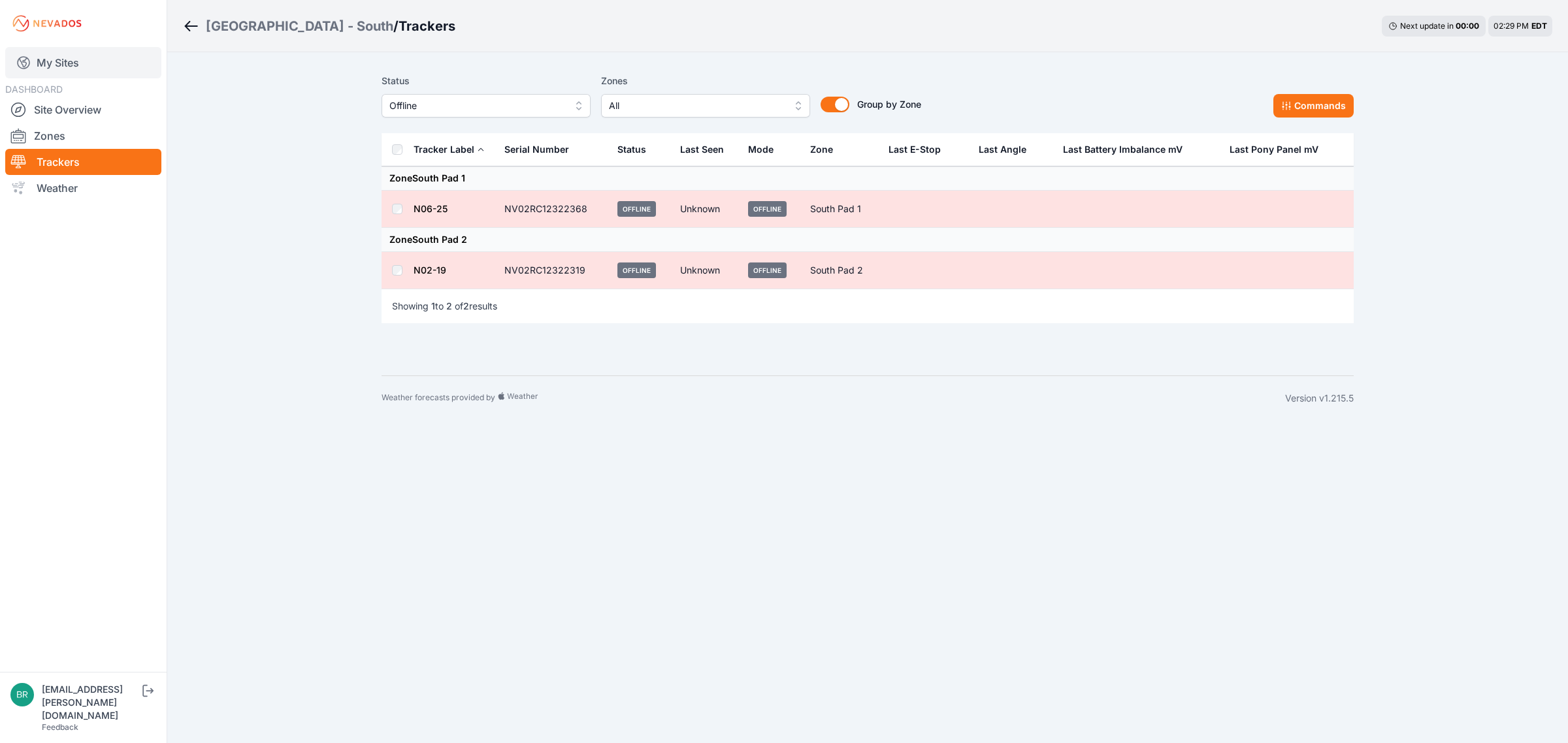
click at [78, 73] on link "My Sites" at bounding box center [84, 62] width 156 height 31
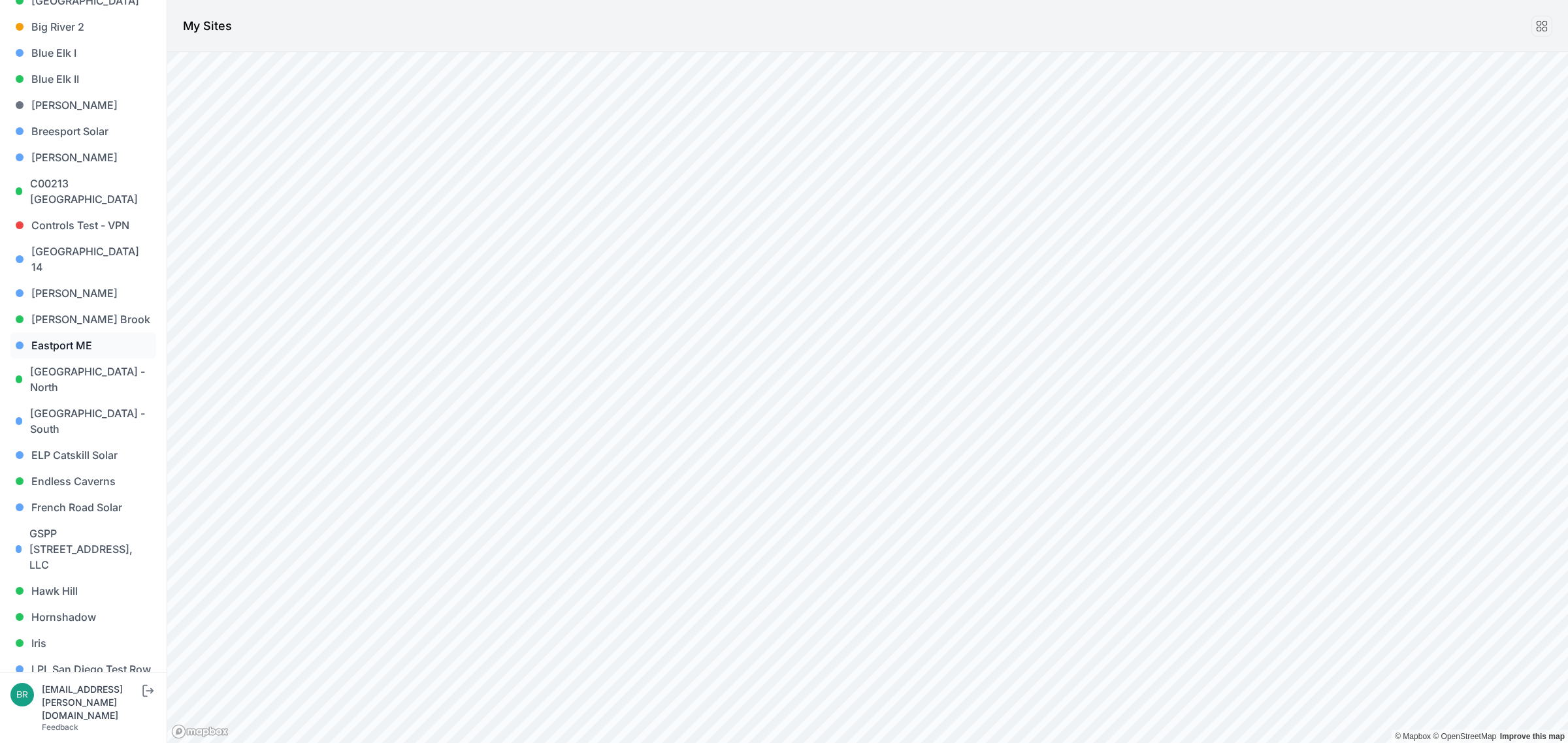
scroll to position [163, 0]
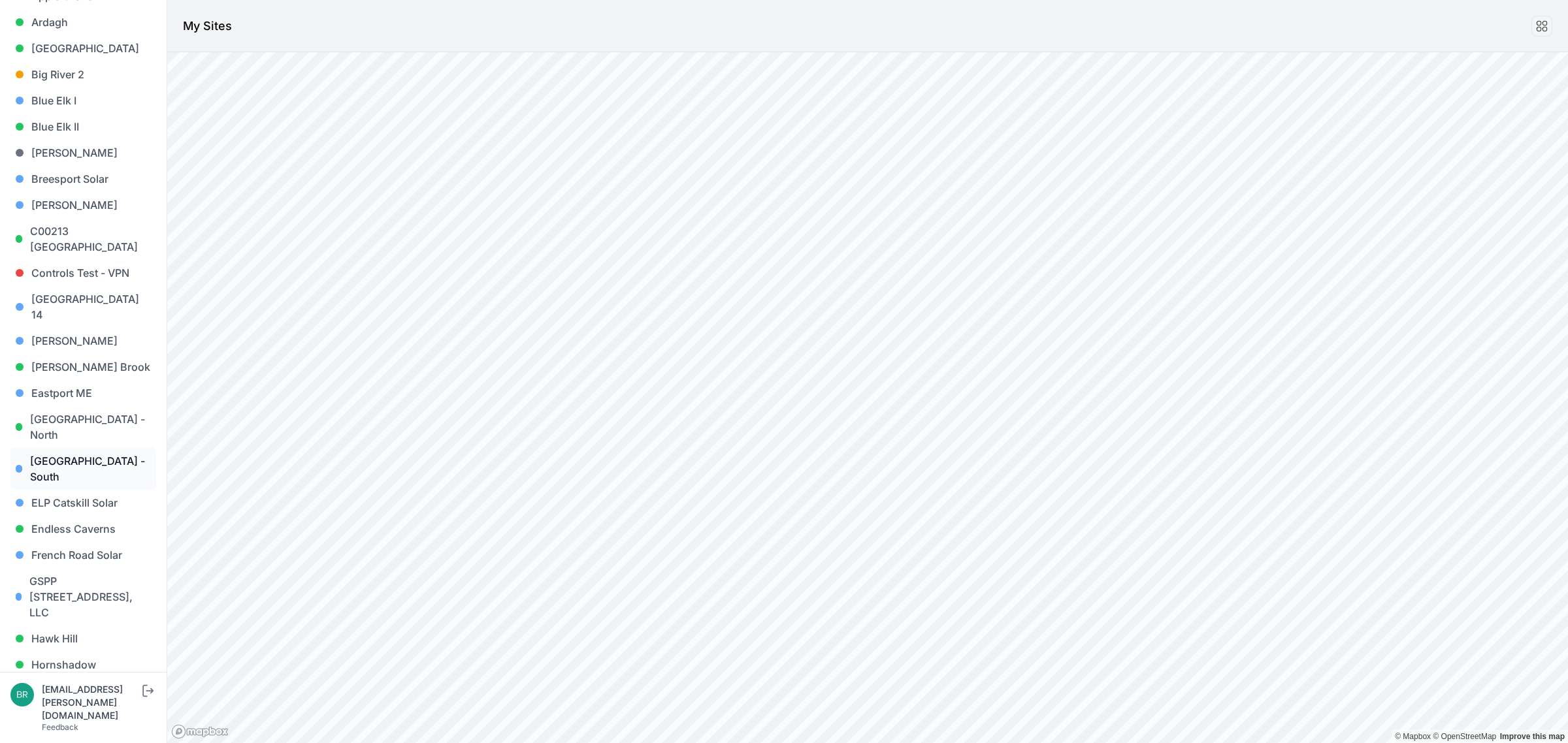
click at [104, 448] on link "East Road - South" at bounding box center [83, 468] width 146 height 41
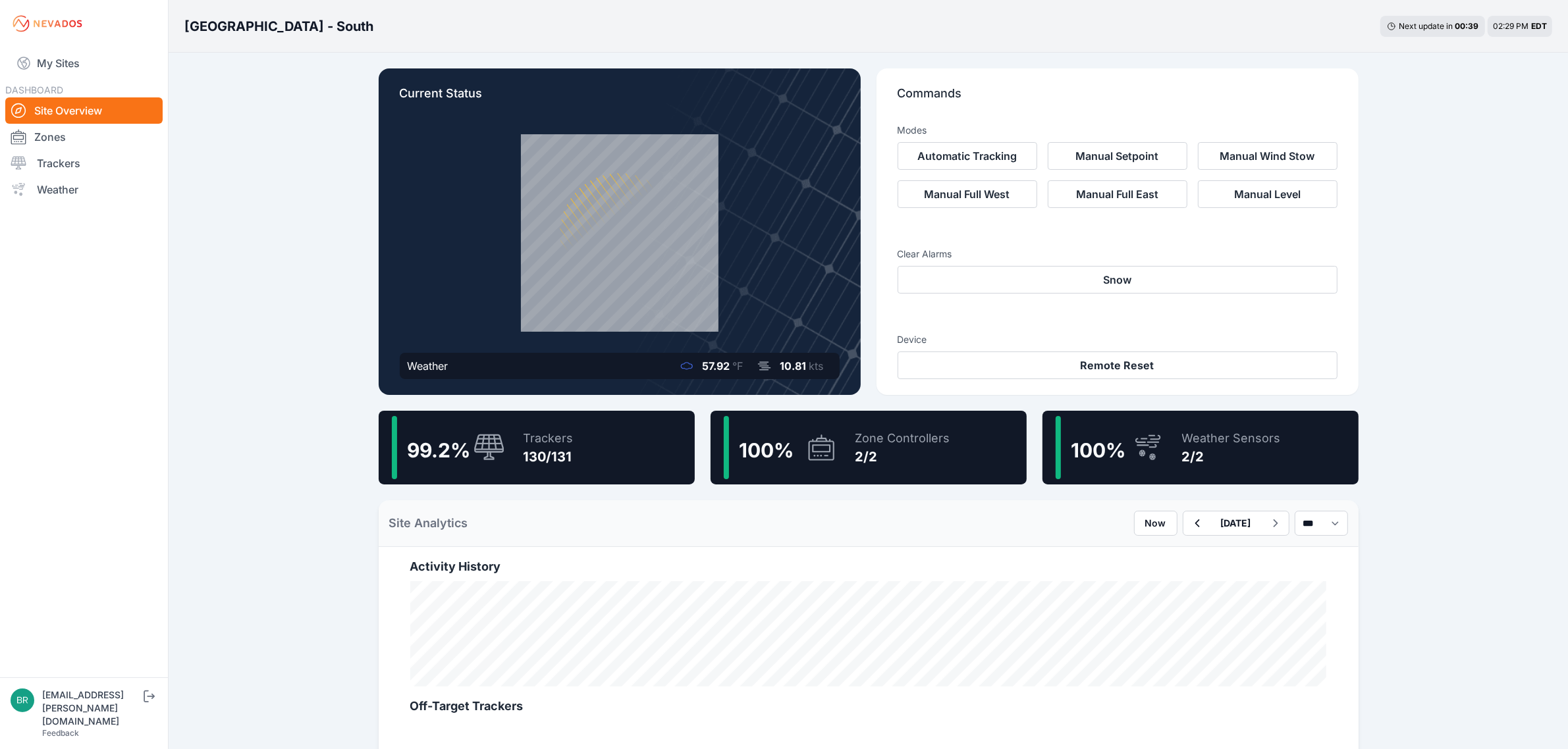
click at [530, 456] on div "130/131" at bounding box center [549, 456] width 50 height 18
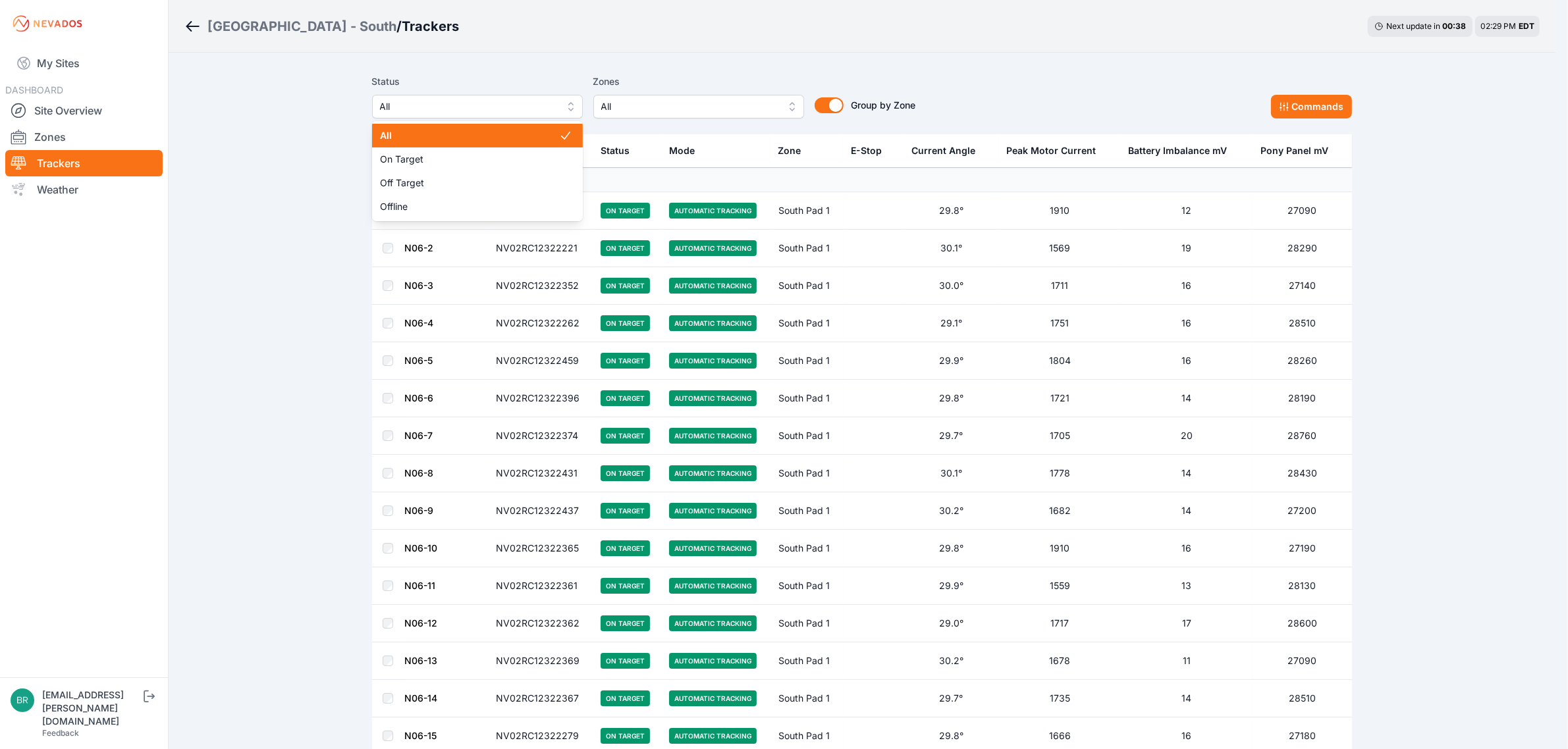
click at [553, 100] on span "All" at bounding box center [468, 107] width 177 height 16
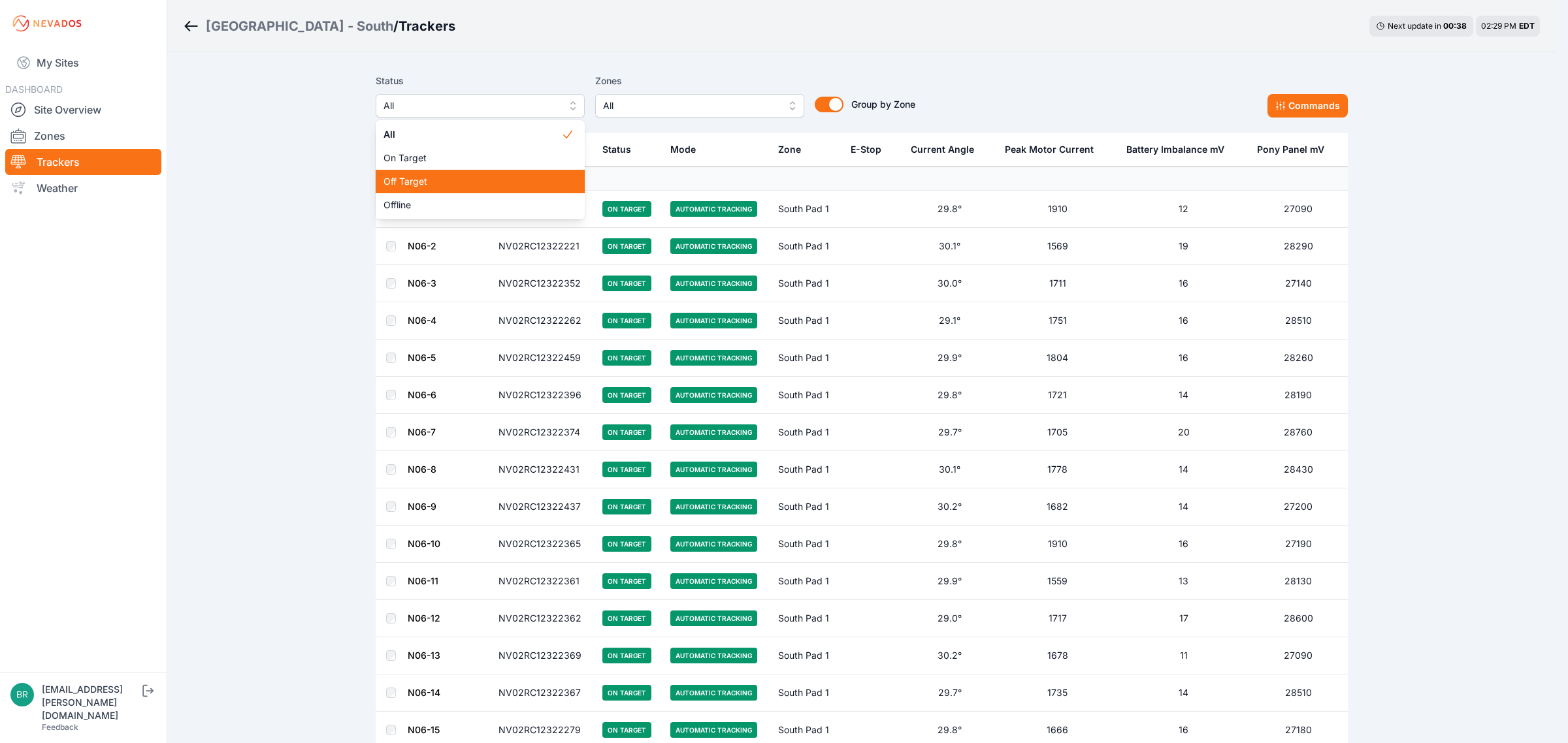
click at [431, 187] on span "Off Target" at bounding box center [472, 182] width 178 height 13
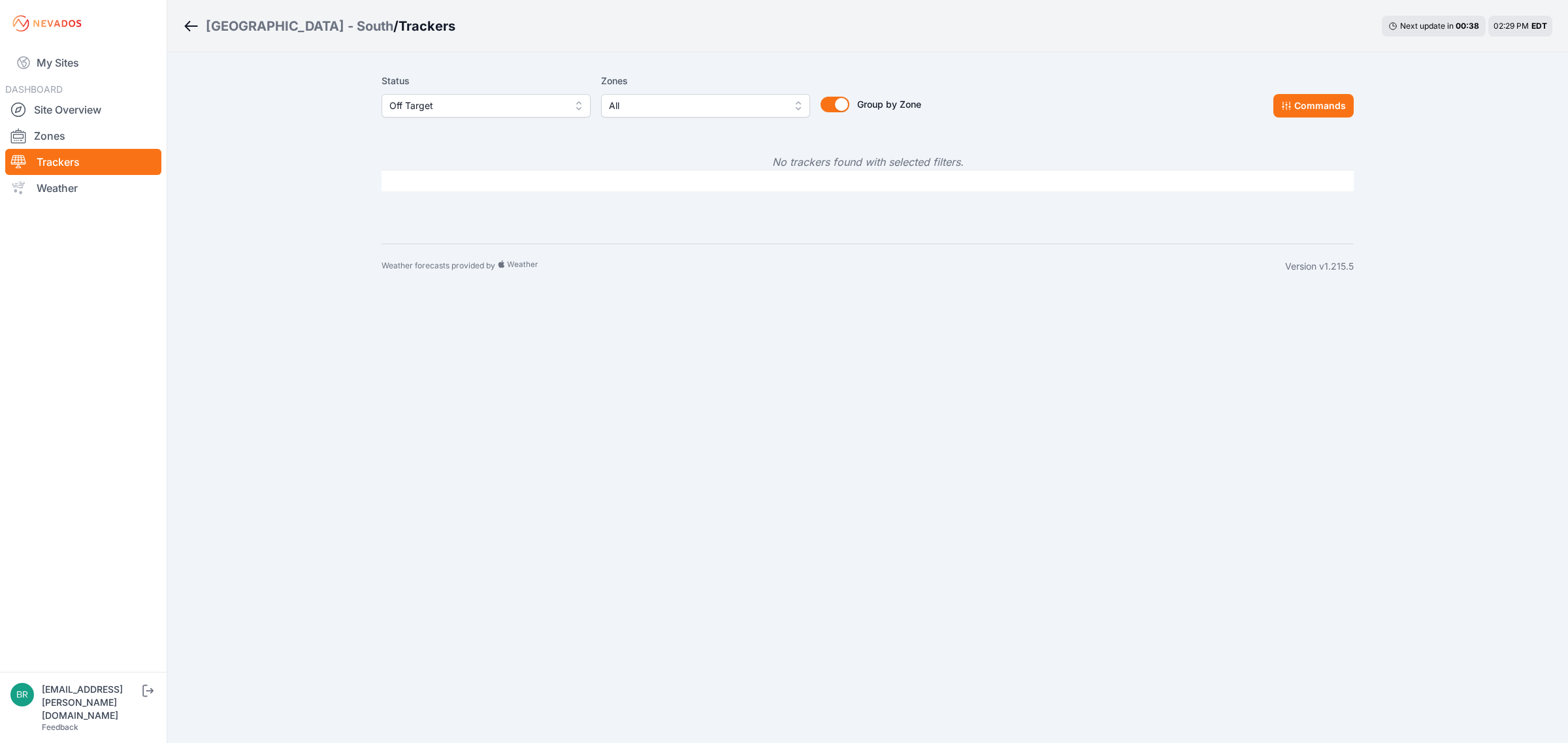
click at [462, 103] on span "Off Target" at bounding box center [477, 106] width 175 height 16
click at [441, 207] on span "Offline" at bounding box center [478, 205] width 178 height 13
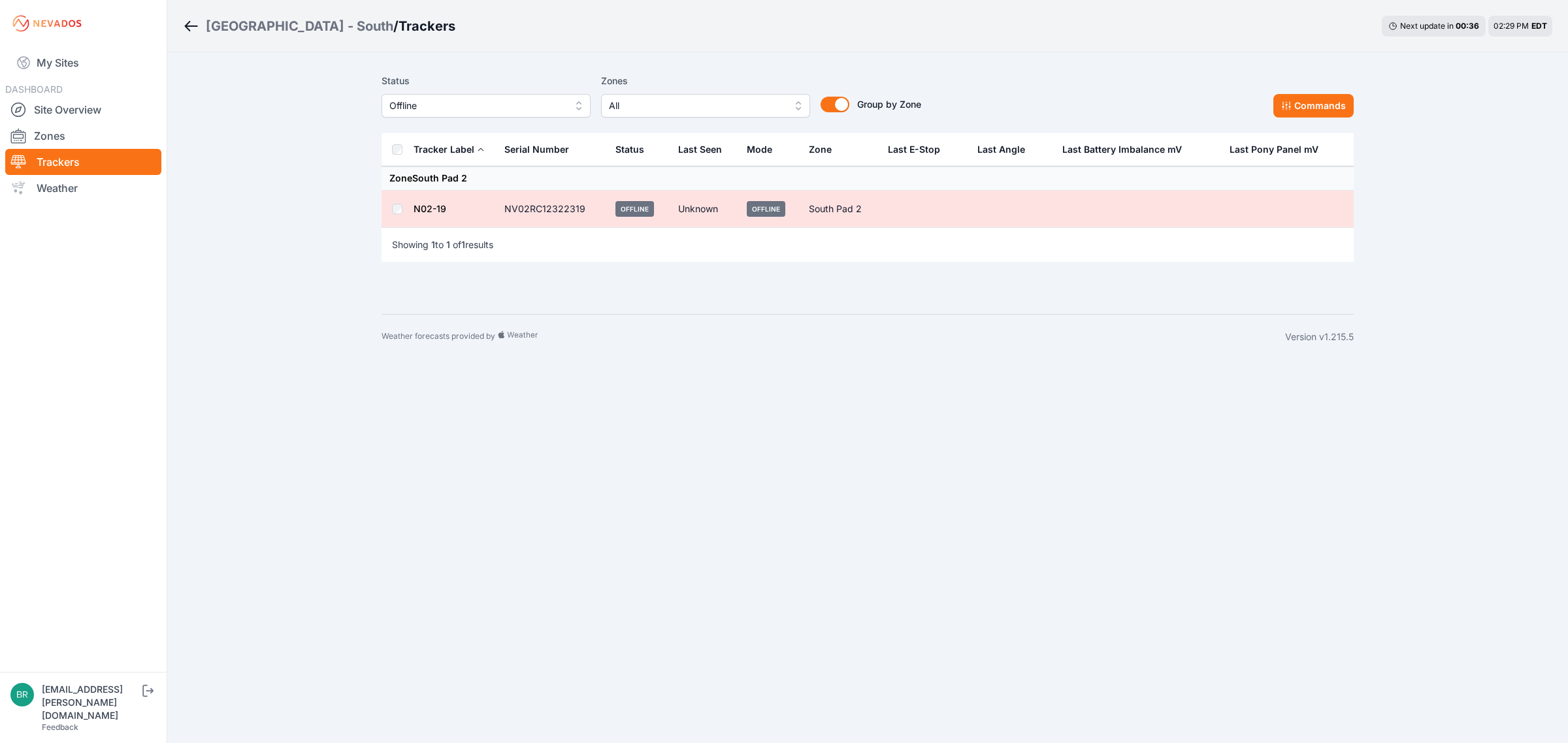
click at [484, 112] on span "Offline" at bounding box center [477, 106] width 175 height 16
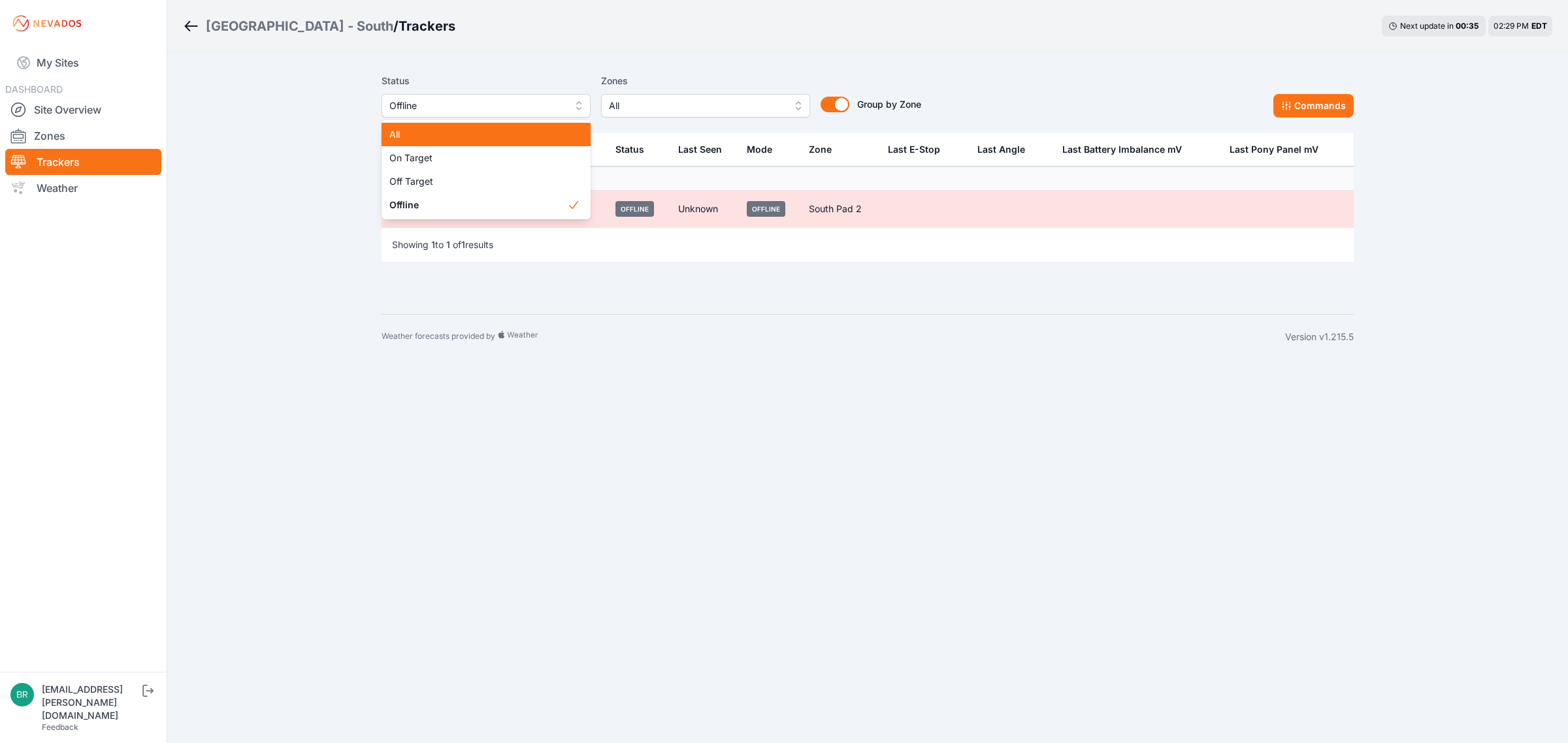
click at [462, 134] on span "All" at bounding box center [478, 135] width 178 height 13
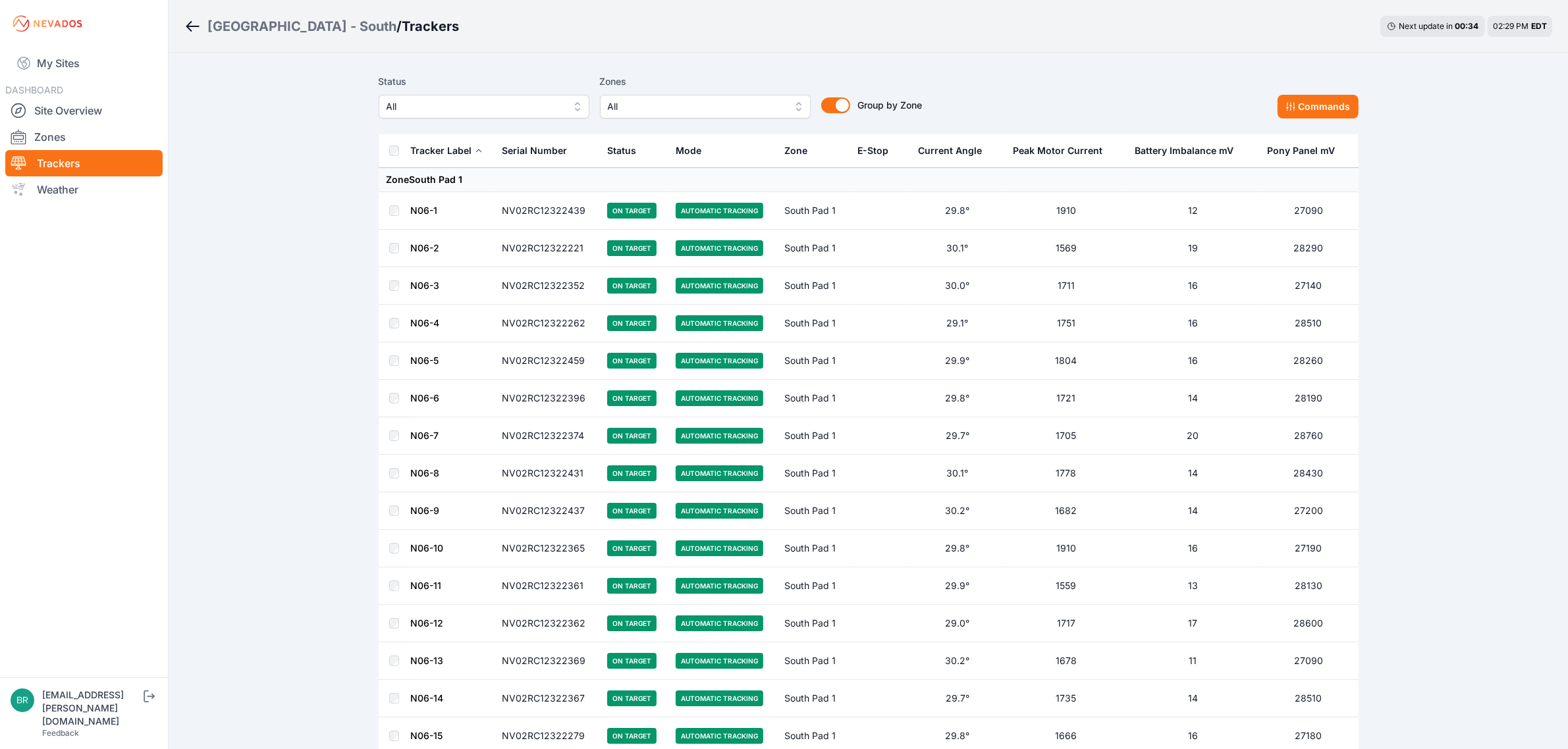
click at [499, 83] on label "Status" at bounding box center [484, 82] width 210 height 16
click at [498, 108] on span "All" at bounding box center [475, 107] width 177 height 16
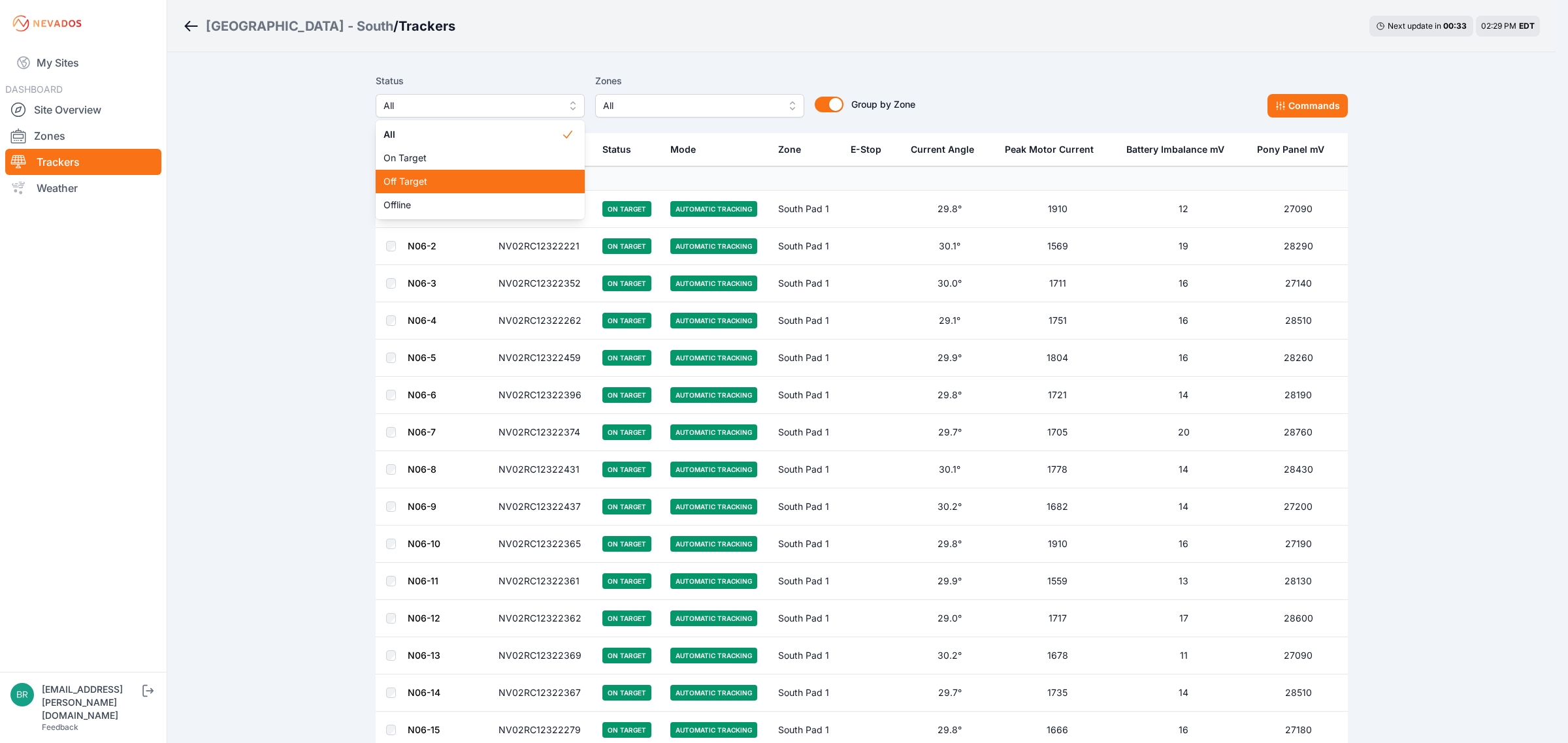
click at [459, 173] on div "Off Target" at bounding box center [480, 182] width 209 height 24
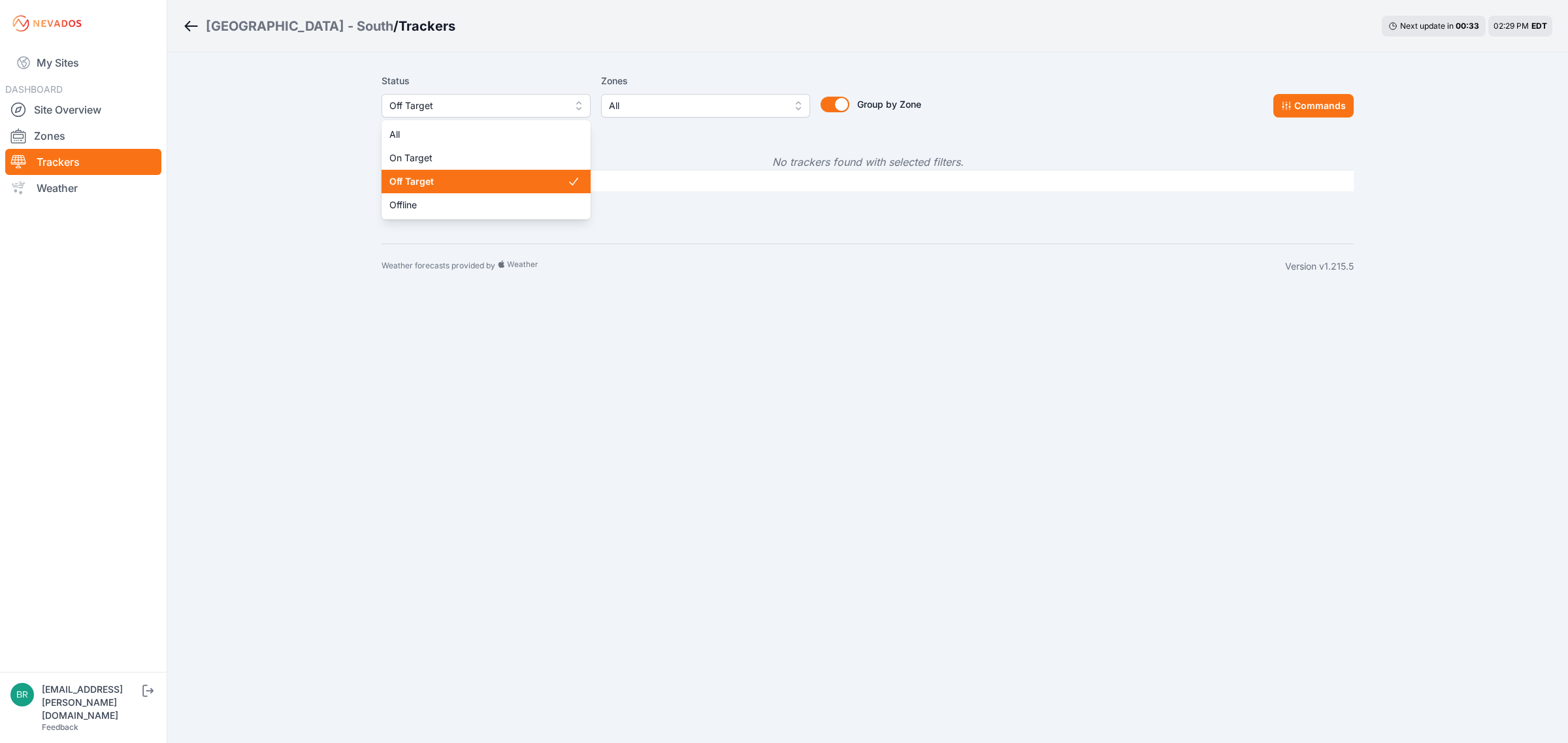
click at [494, 95] on button "Off Target" at bounding box center [486, 106] width 209 height 24
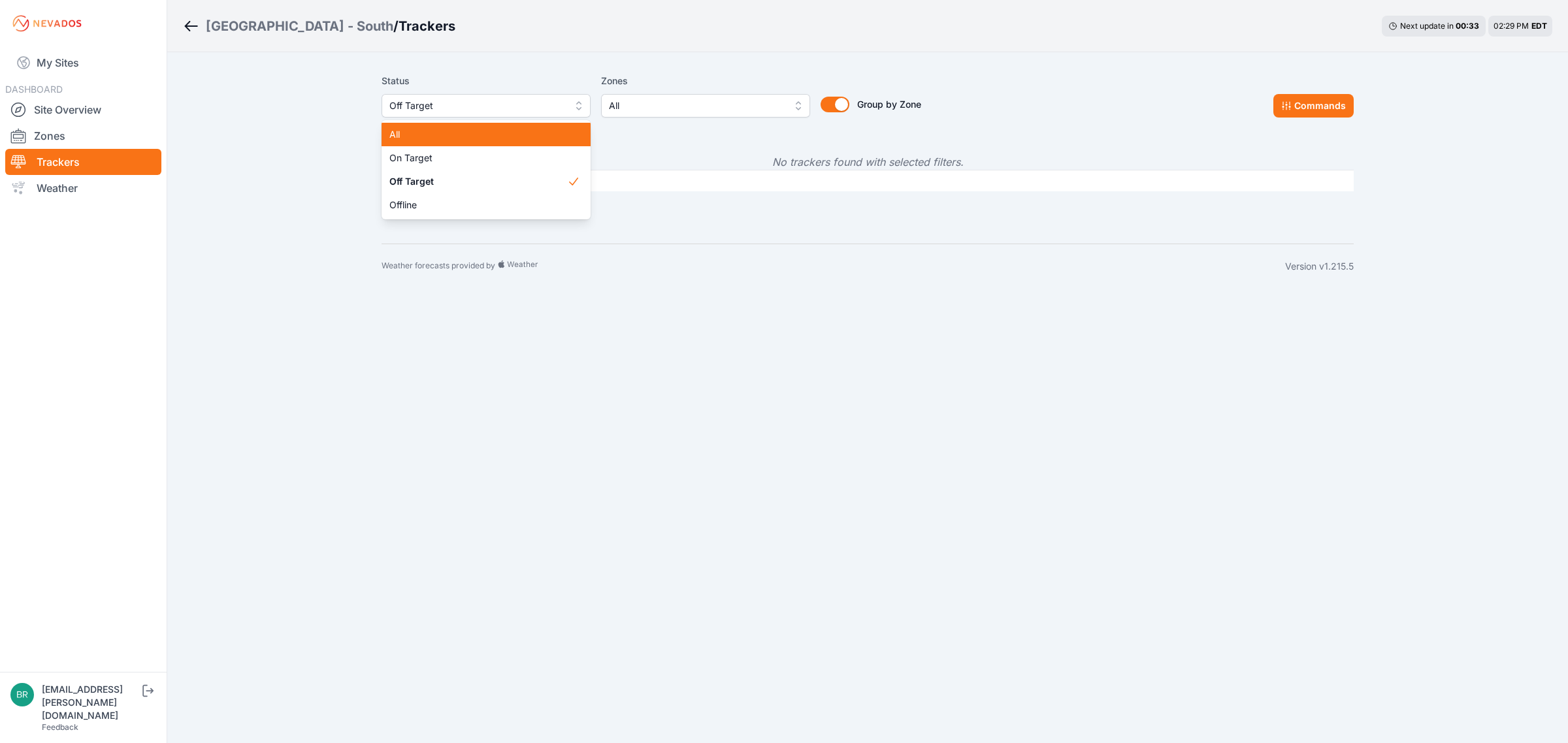
click at [472, 134] on span "All" at bounding box center [478, 135] width 178 height 13
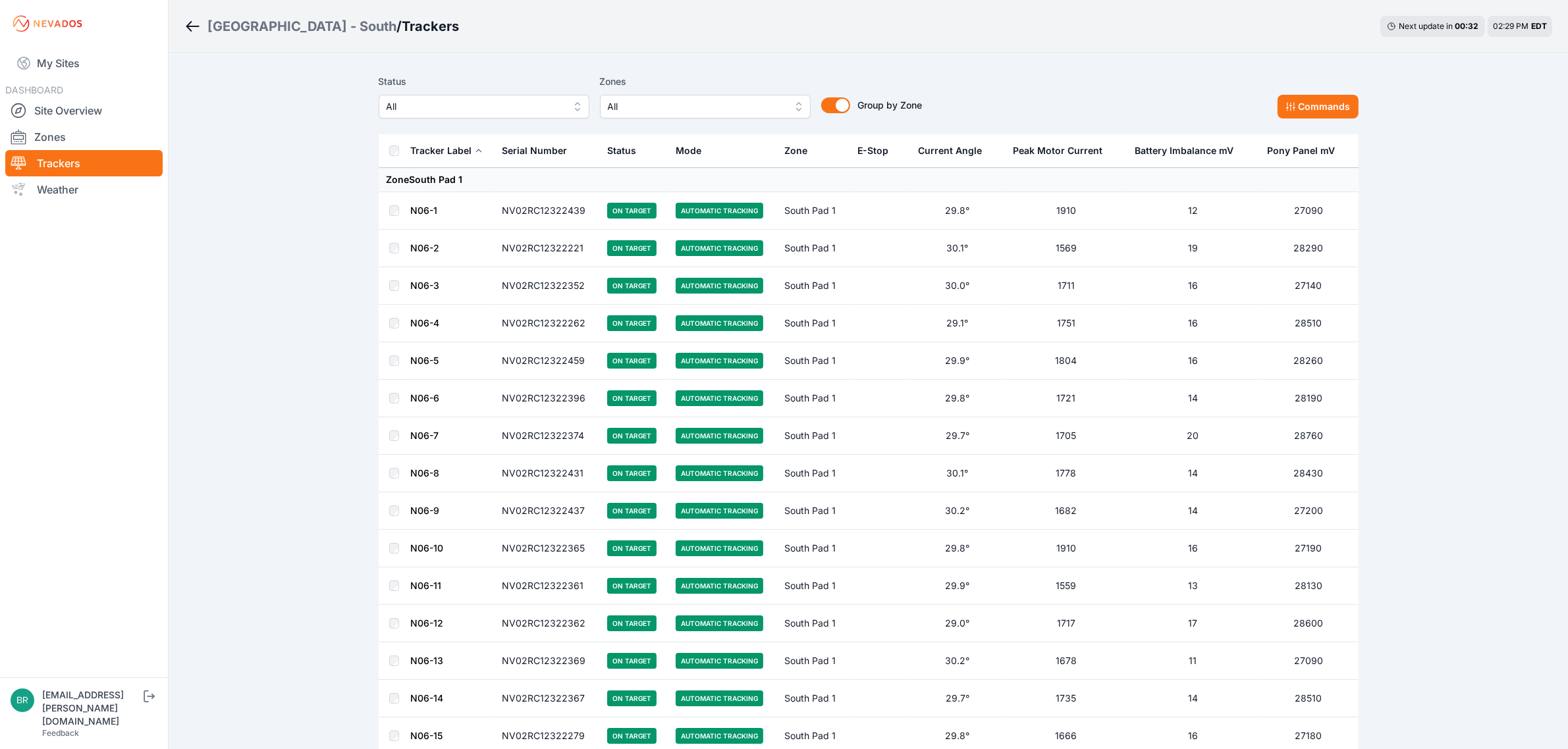
click at [553, 102] on span "All" at bounding box center [475, 107] width 177 height 16
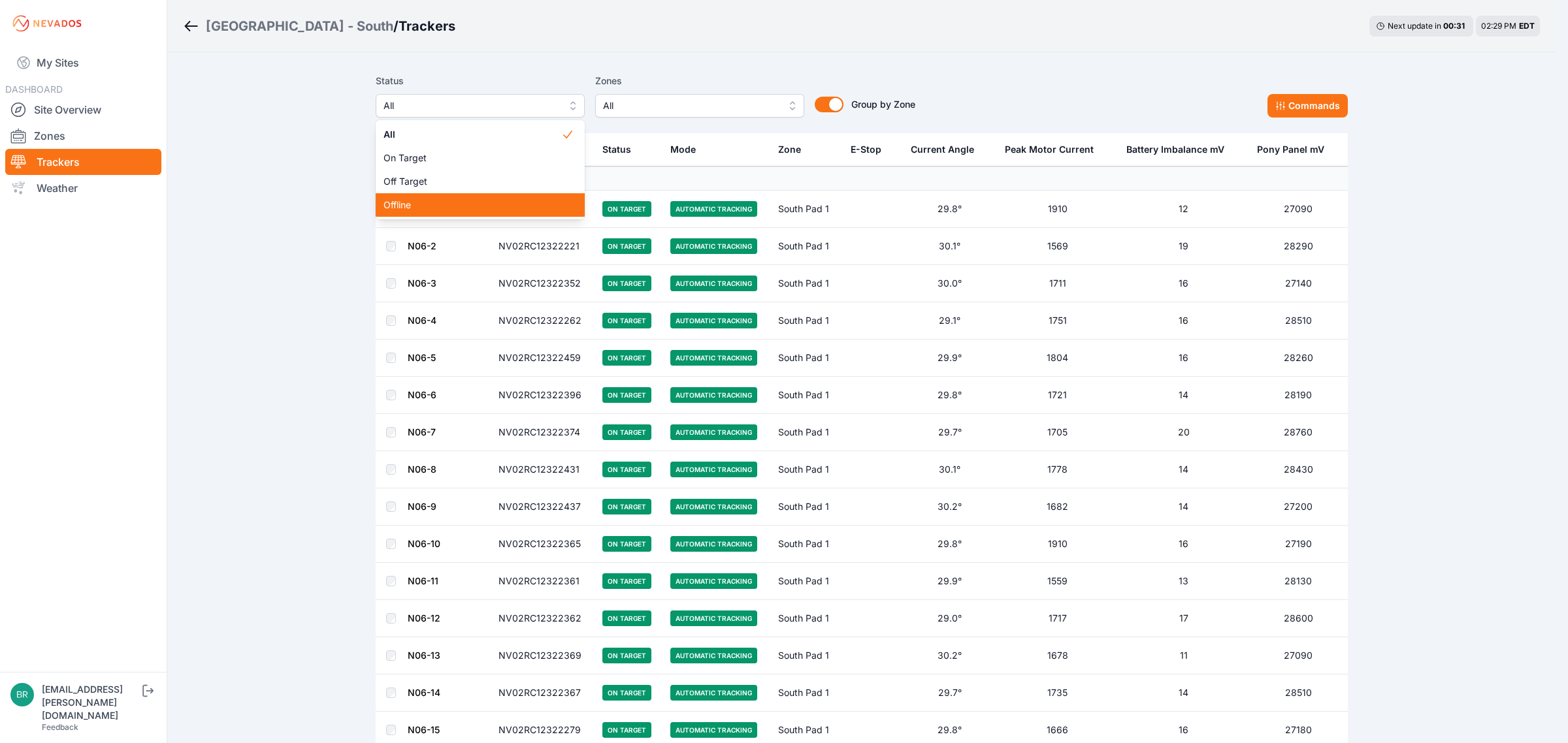
click at [416, 200] on span "Offline" at bounding box center [472, 205] width 178 height 13
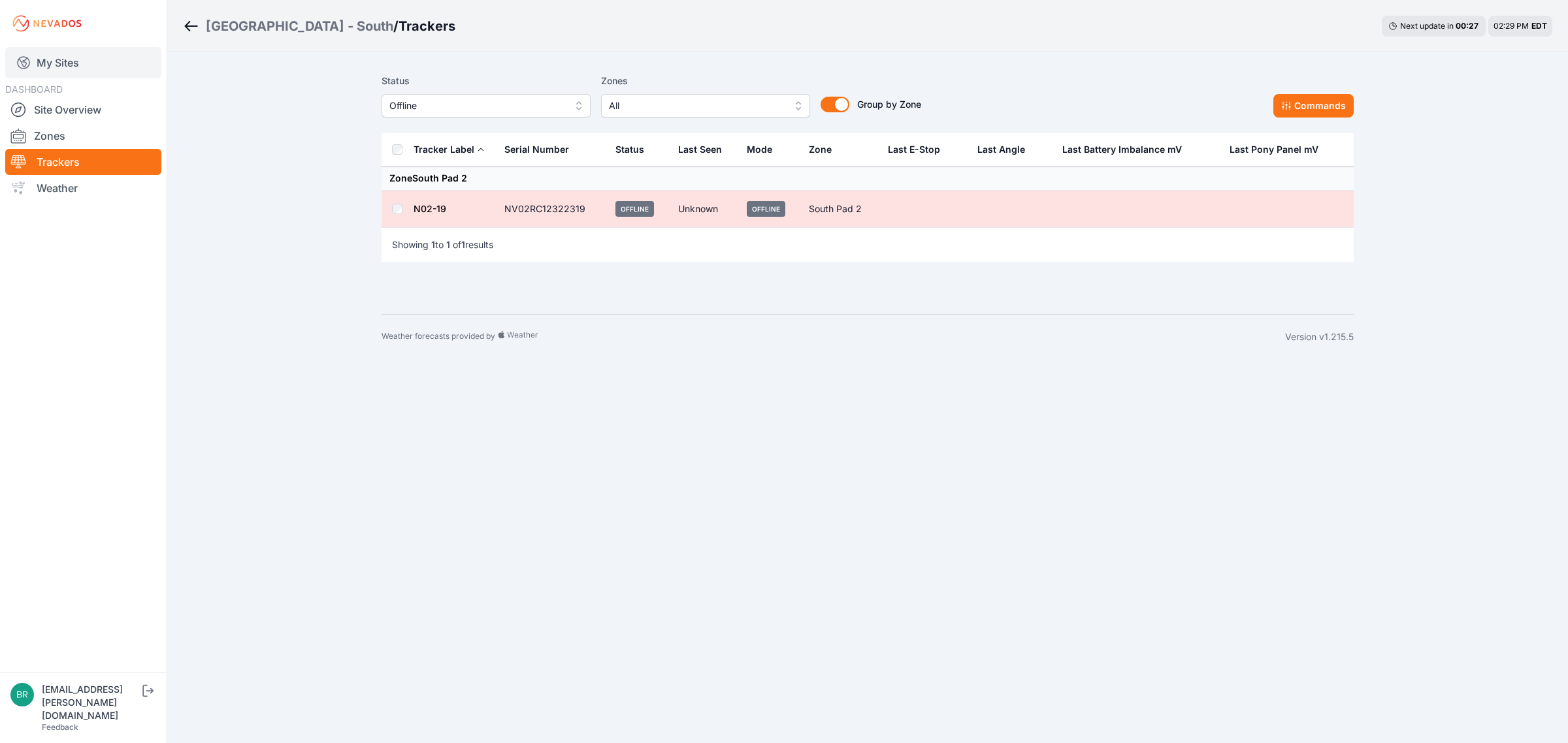
click at [103, 64] on link "My Sites" at bounding box center [84, 62] width 156 height 31
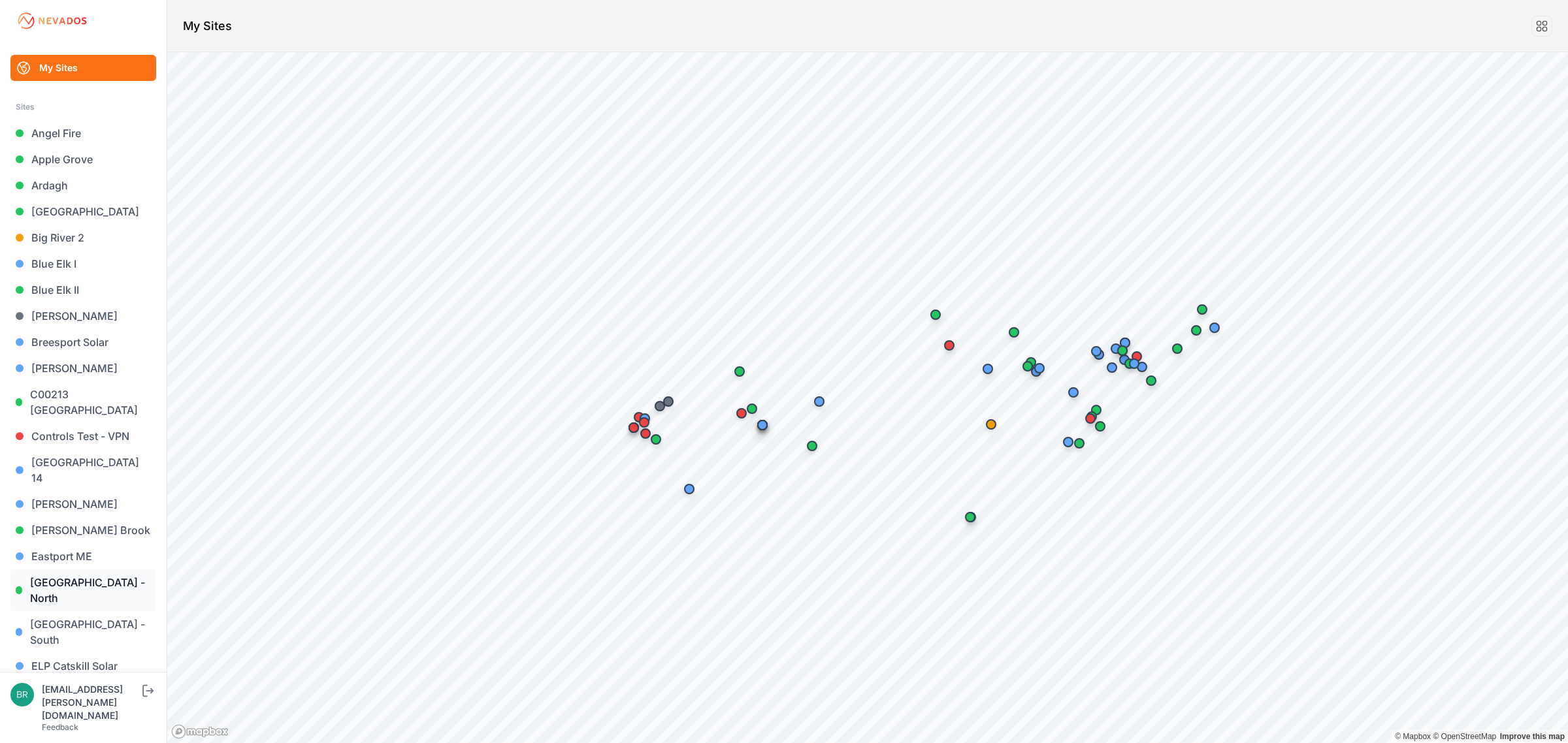
click at [110, 576] on link "East Road - North" at bounding box center [83, 590] width 146 height 41
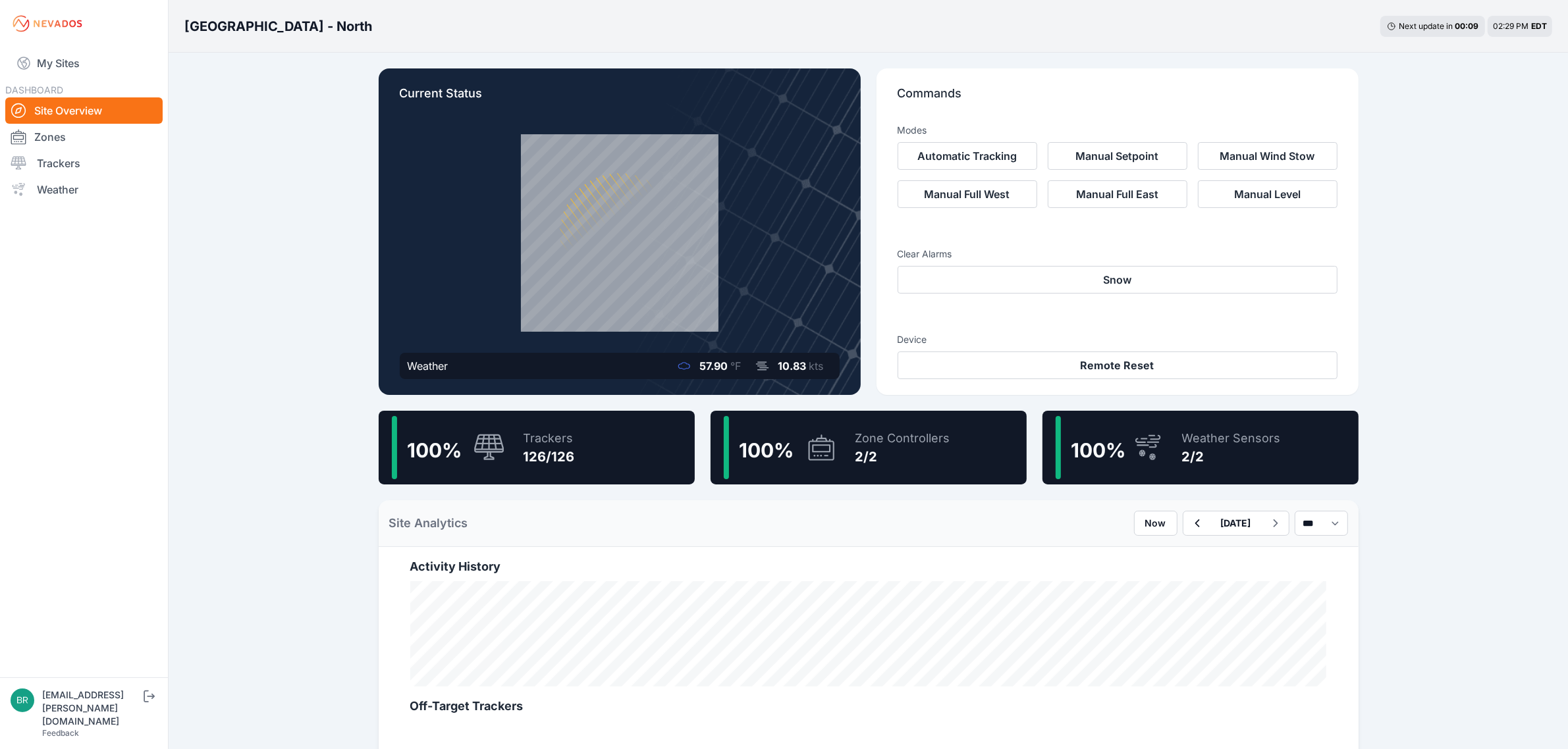
click at [557, 436] on div "Trackers" at bounding box center [549, 438] width 51 height 18
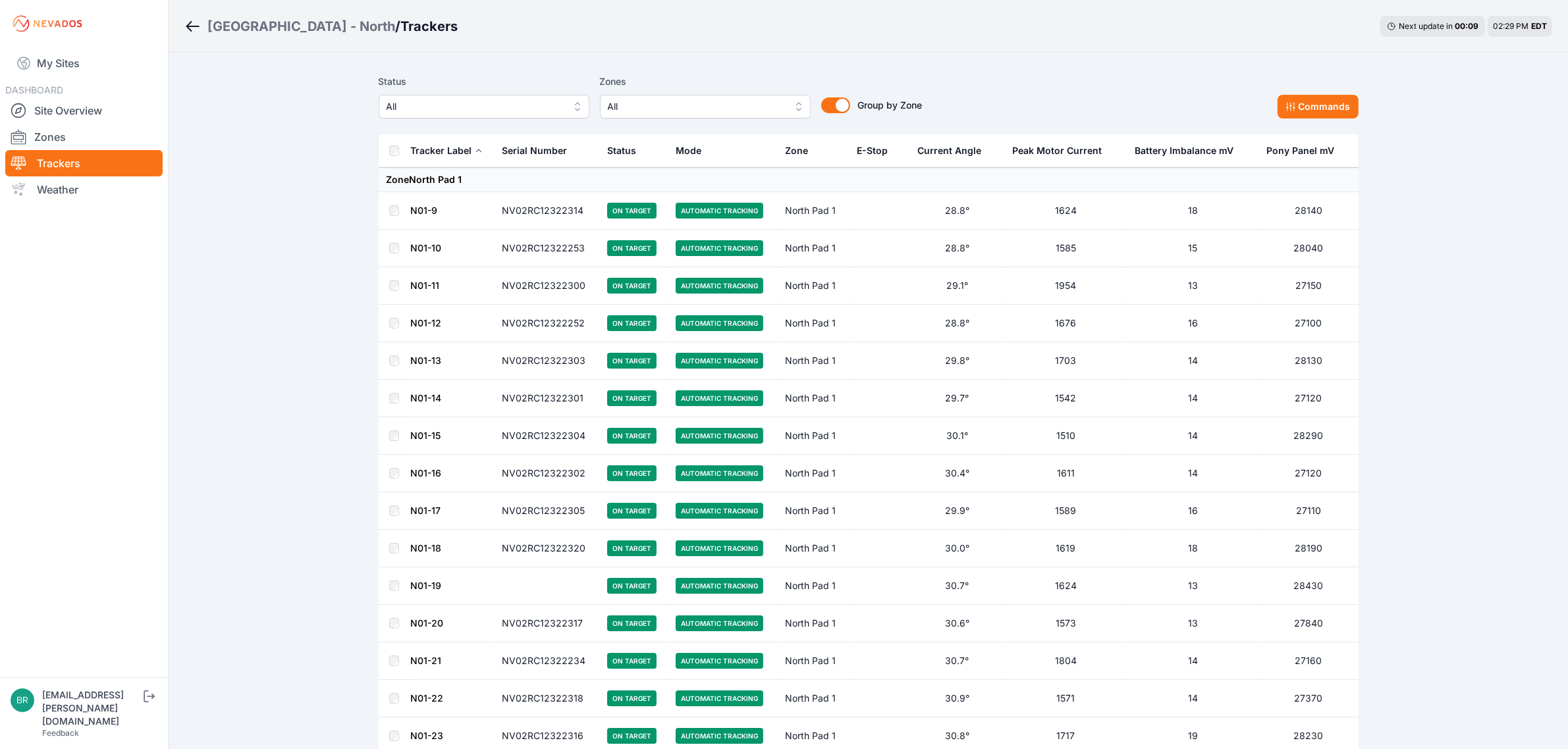
click at [468, 97] on button "All" at bounding box center [484, 107] width 210 height 24
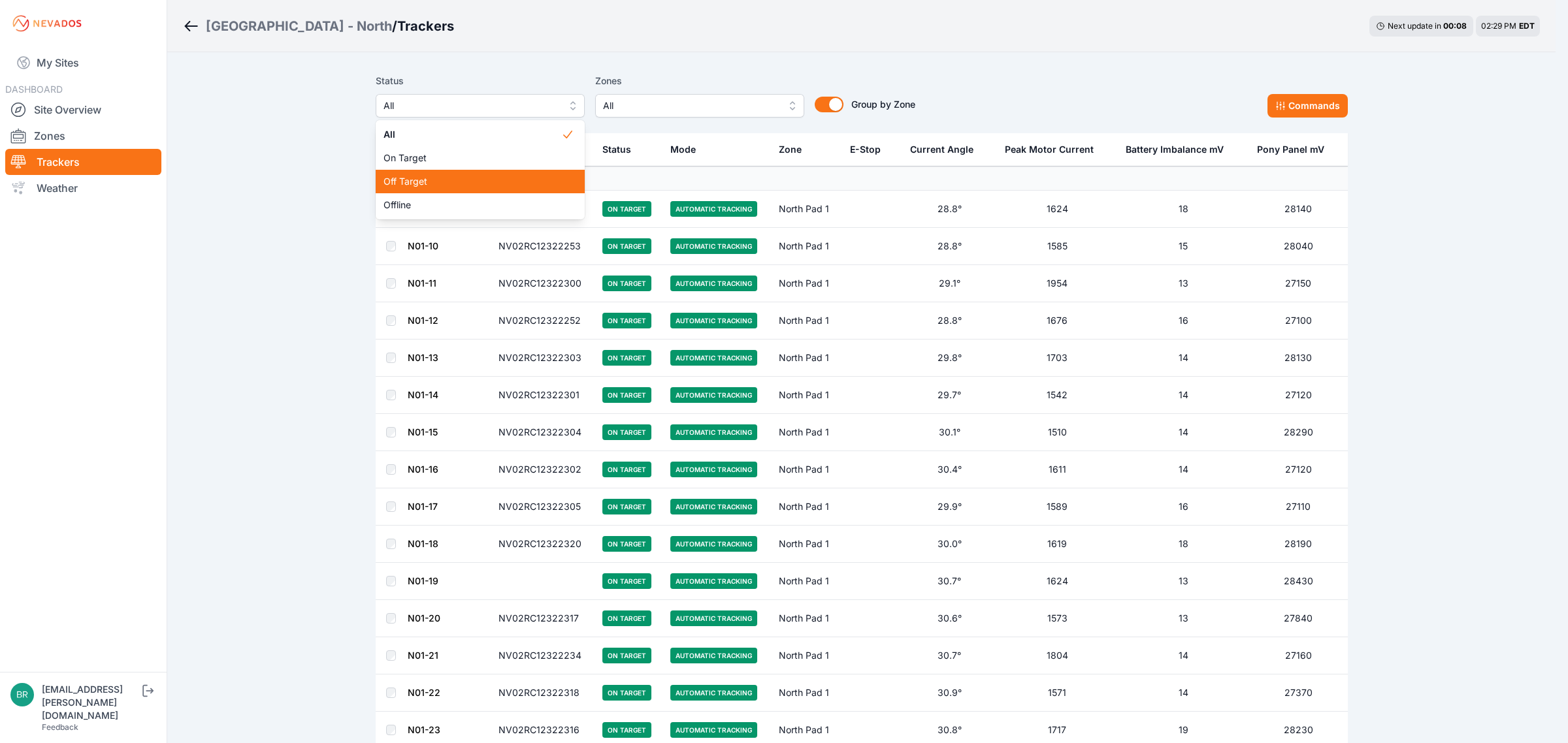
click at [426, 182] on span "Off Target" at bounding box center [472, 182] width 178 height 13
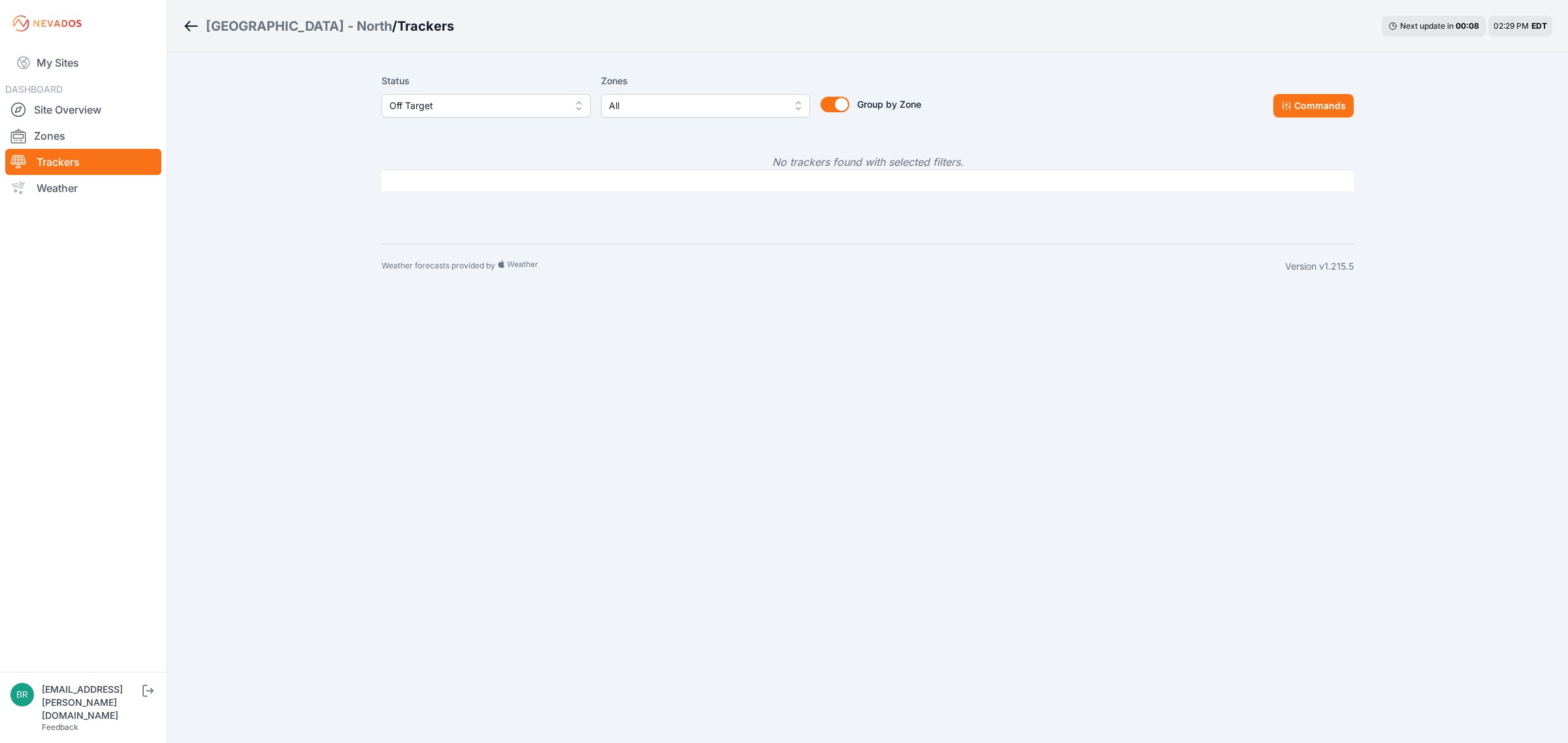
click at [459, 105] on span "Off Target" at bounding box center [477, 106] width 175 height 16
click at [441, 131] on span "All" at bounding box center [478, 135] width 178 height 13
